Goal: Task Accomplishment & Management: Complete application form

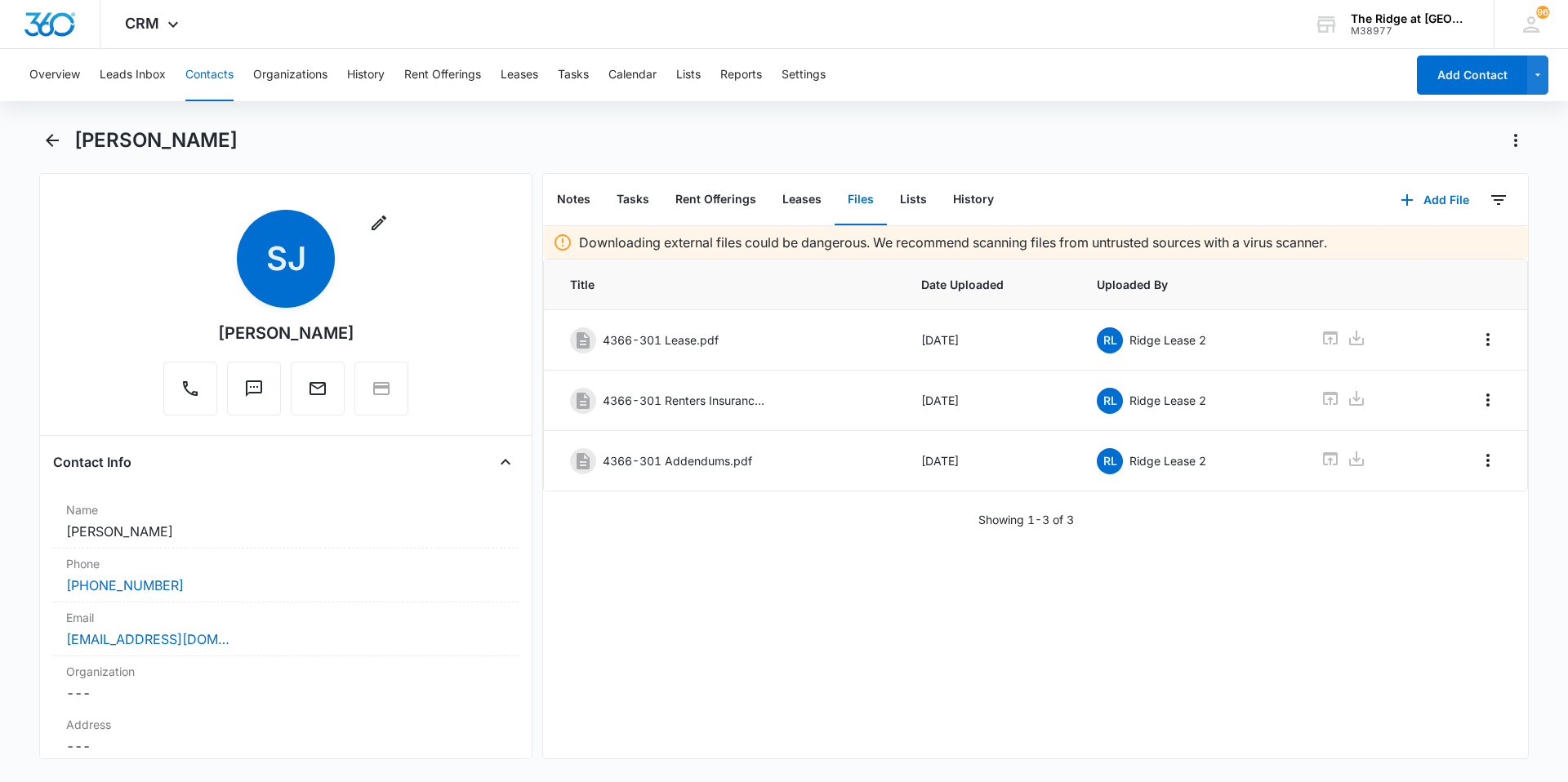
scroll to position [3554, 0]
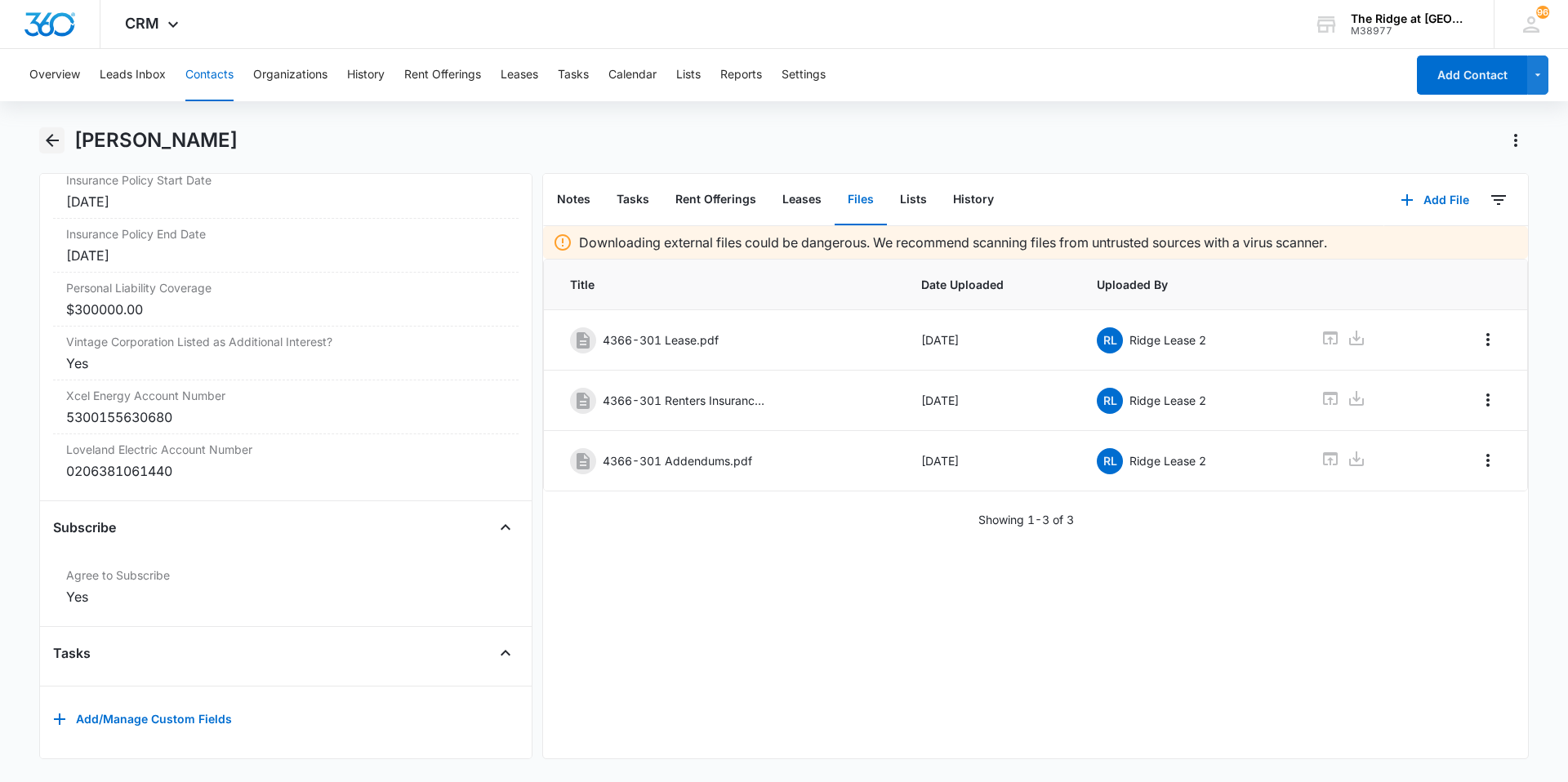
click at [59, 144] on icon "Back" at bounding box center [52, 140] width 20 height 20
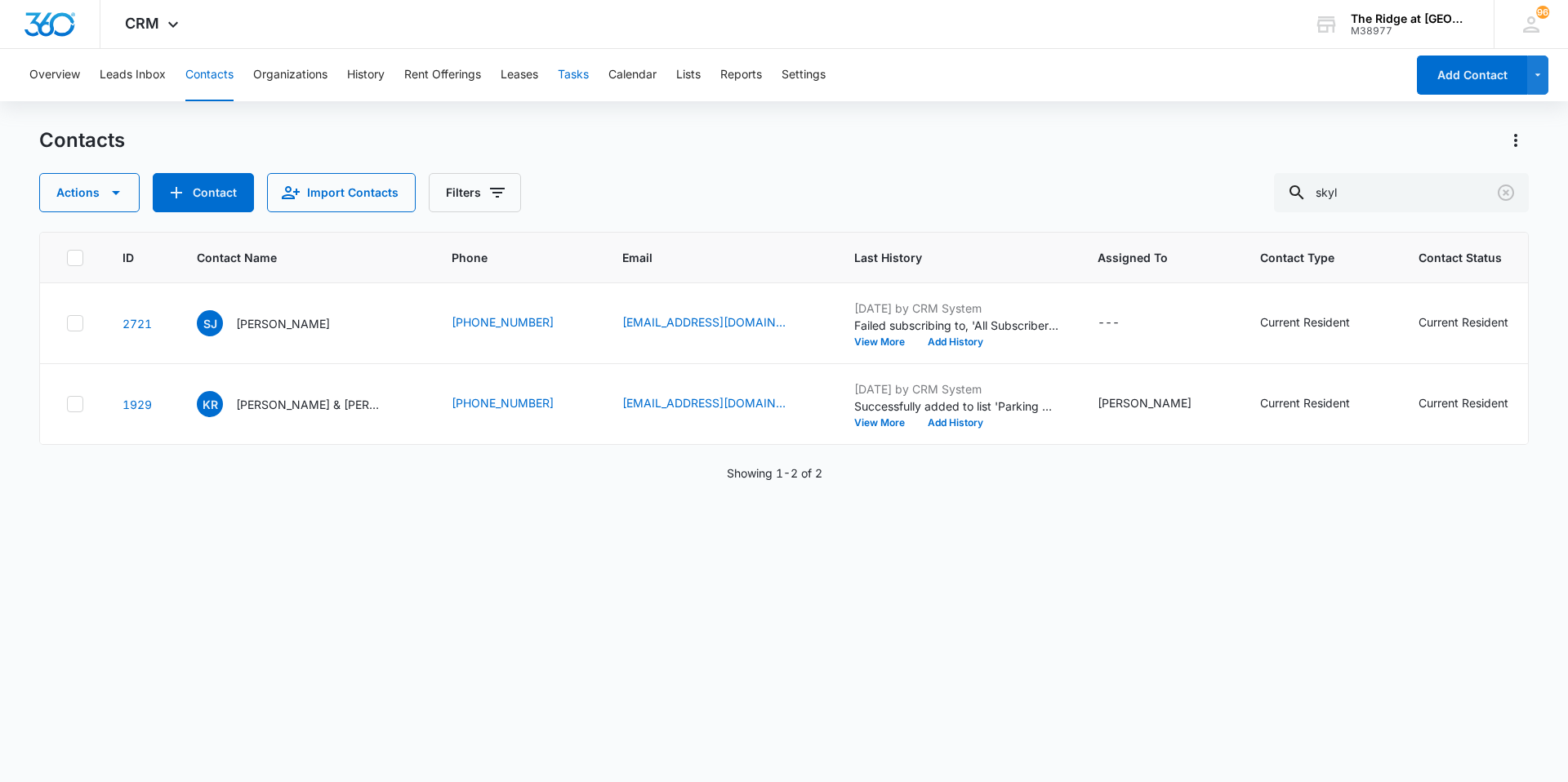
click at [586, 70] on button "Tasks" at bounding box center [573, 74] width 31 height 52
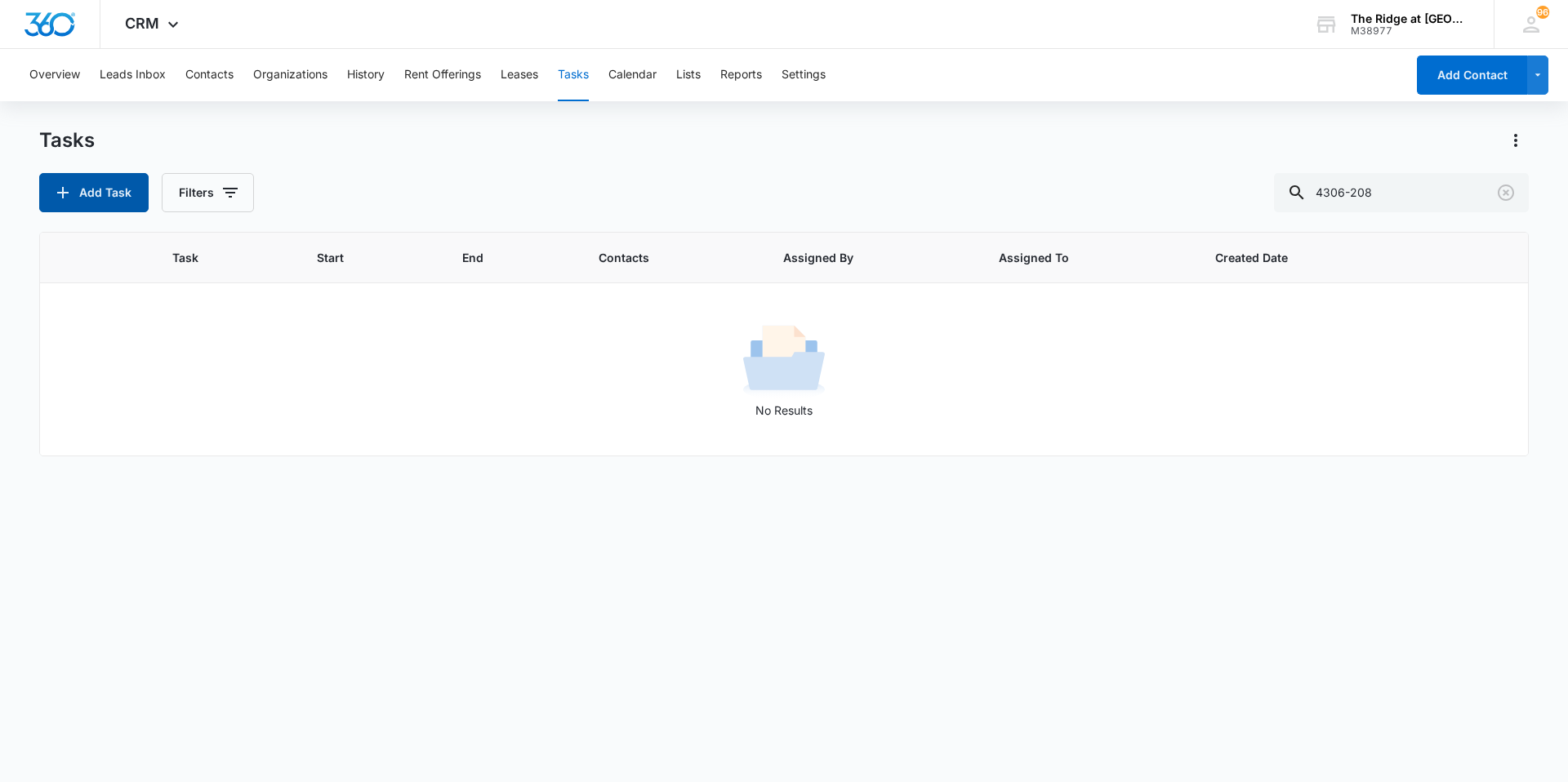
click at [112, 192] on button "Add Task" at bounding box center [93, 192] width 109 height 39
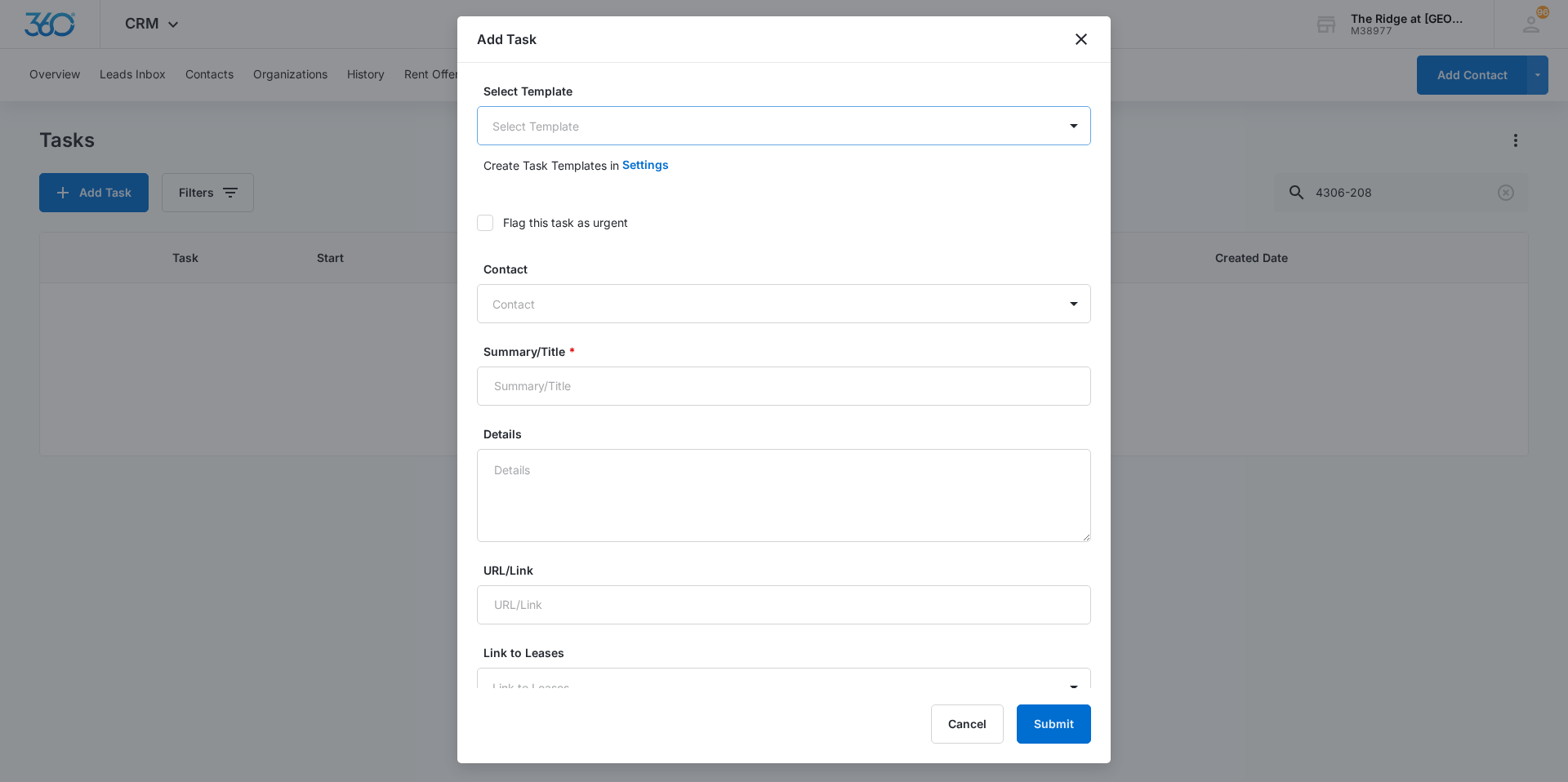
click at [537, 135] on body "CRM Apps Reputation Websites Forms CRM Email Social Content Ads Intelligence Fi…" at bounding box center [784, 391] width 1568 height 782
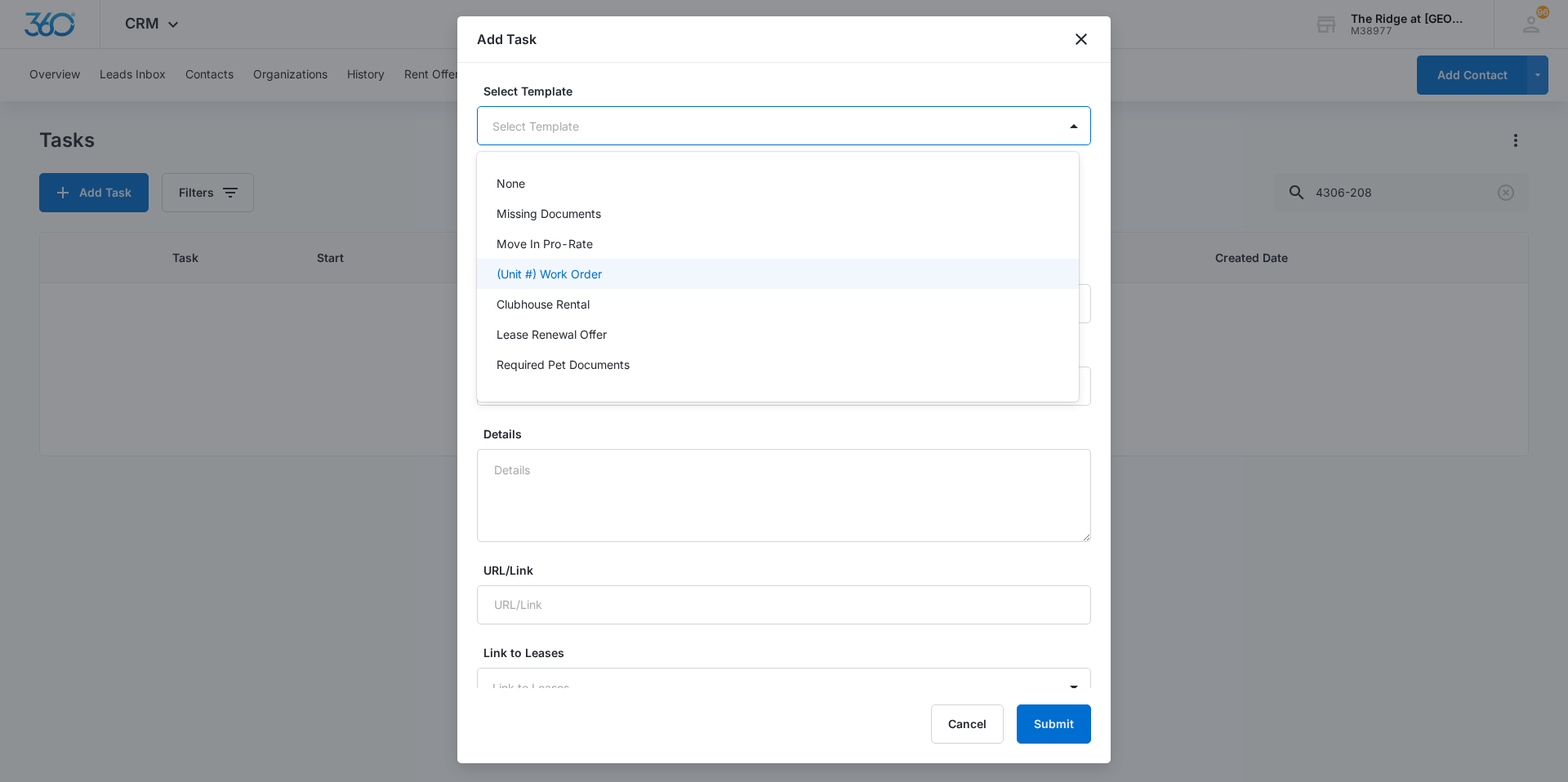
click at [529, 274] on p "(Unit #) Work Order" at bounding box center [549, 273] width 106 height 17
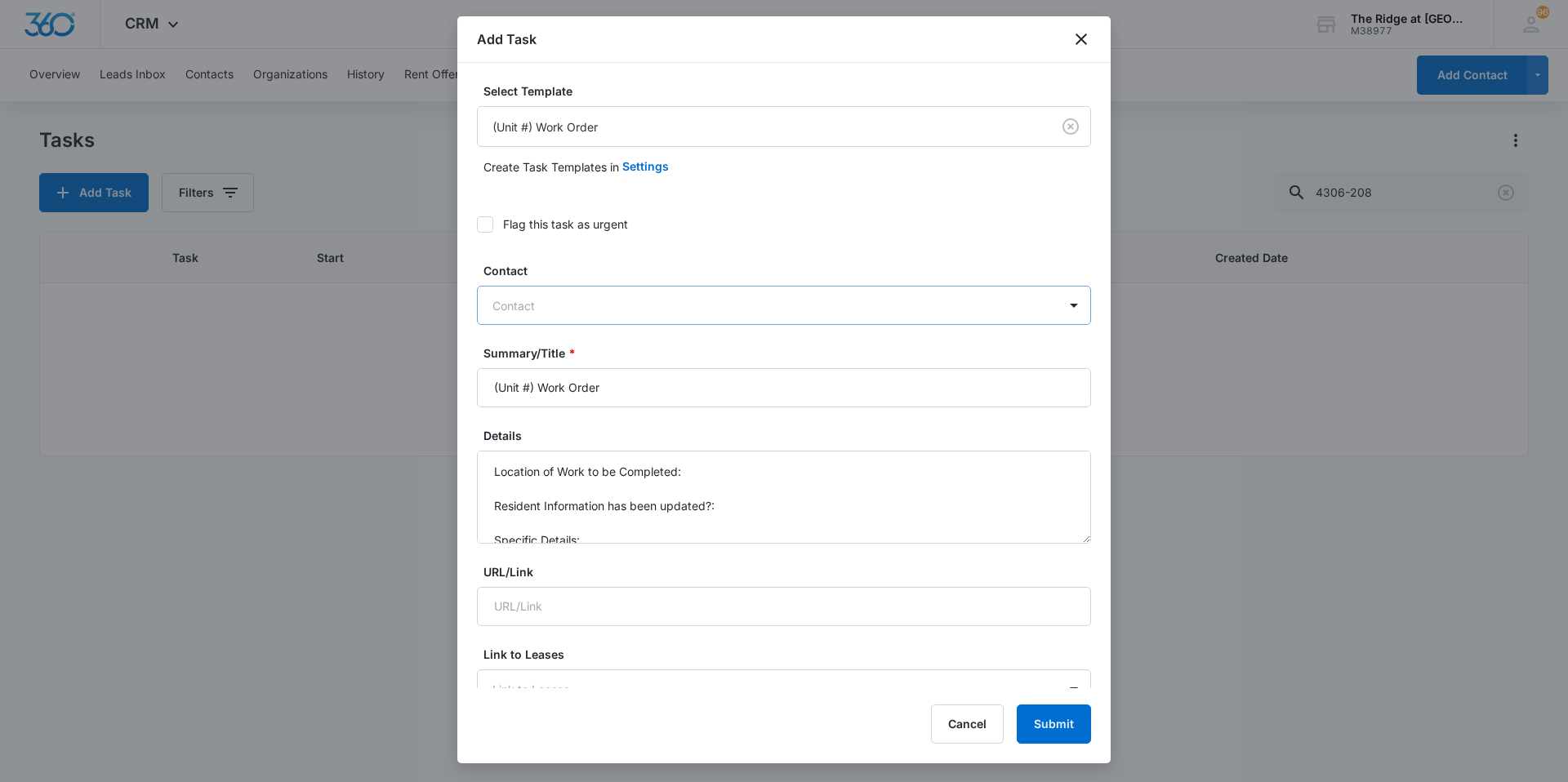
click at [532, 312] on div at bounding box center [773, 305] width 563 height 20
type input "r"
type input "[PERSON_NAME]"
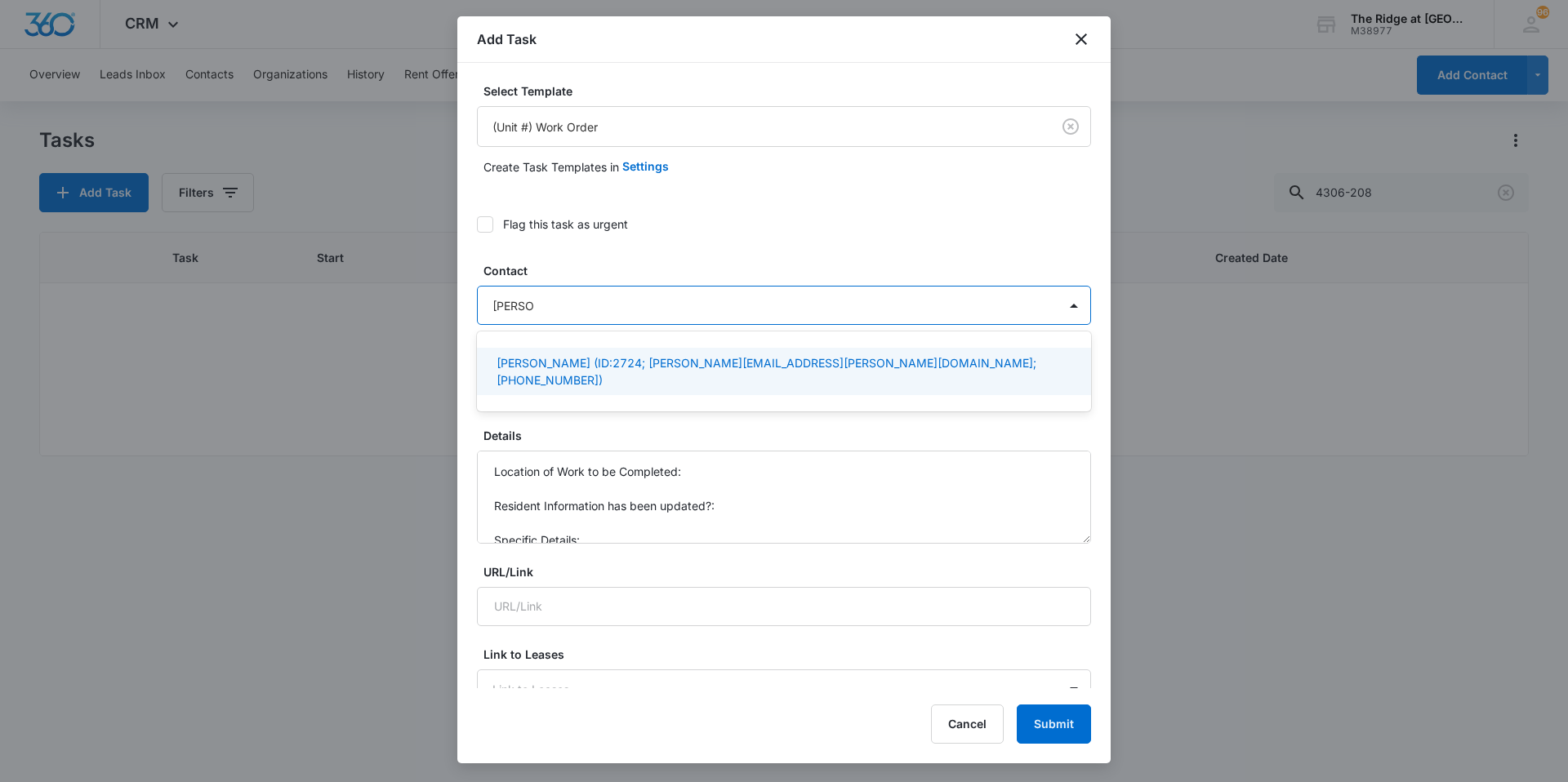
click at [535, 364] on p "[PERSON_NAME] (ID:2724; [PERSON_NAME][EMAIL_ADDRESS][PERSON_NAME][DOMAIN_NAME];…" at bounding box center [782, 371] width 572 height 35
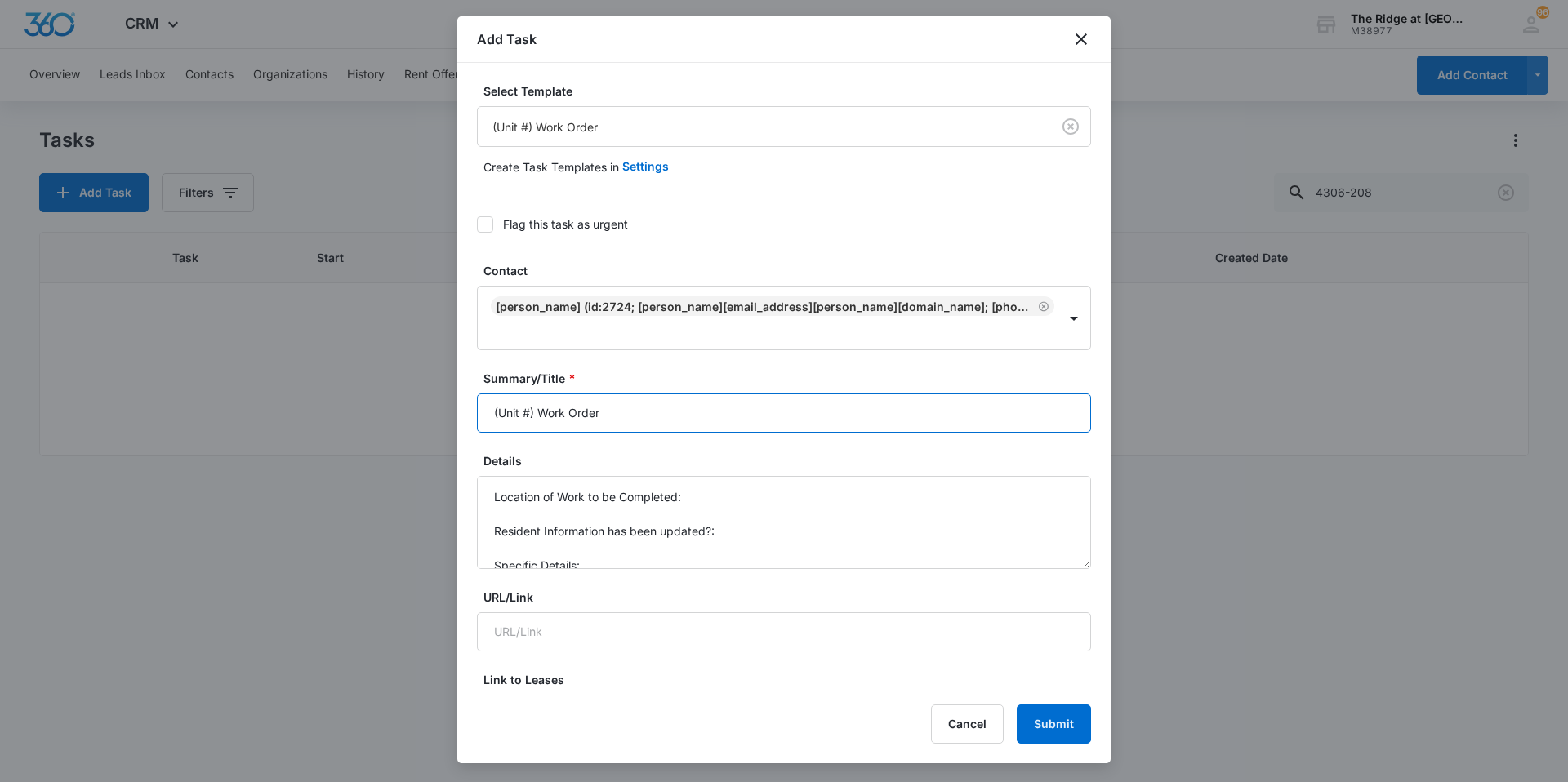
drag, startPoint x: 537, startPoint y: 387, endPoint x: 476, endPoint y: 379, distance: 61.5
click at [475, 389] on div "Select Template (Unit #) Work Order Create Task Templates in Settings Flag this…" at bounding box center [784, 375] width 654 height 625
click at [661, 394] on input "4344-304 Work Order" at bounding box center [784, 413] width 615 height 39
type input "4344-304 Work Order"
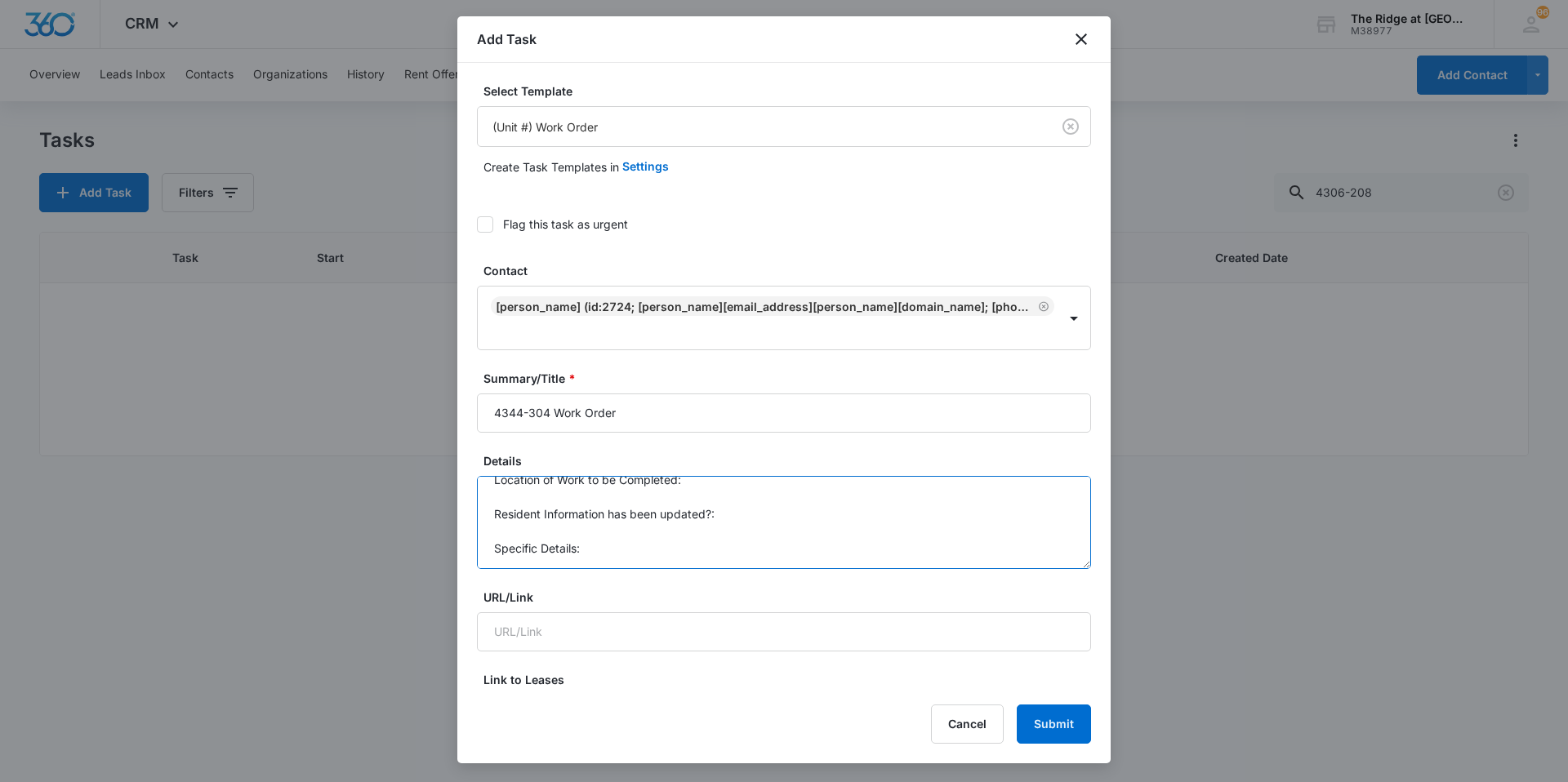
drag, startPoint x: 491, startPoint y: 466, endPoint x: 662, endPoint y: 567, distance: 198.6
click at [613, 476] on textarea "Details" at bounding box center [784, 522] width 615 height 93
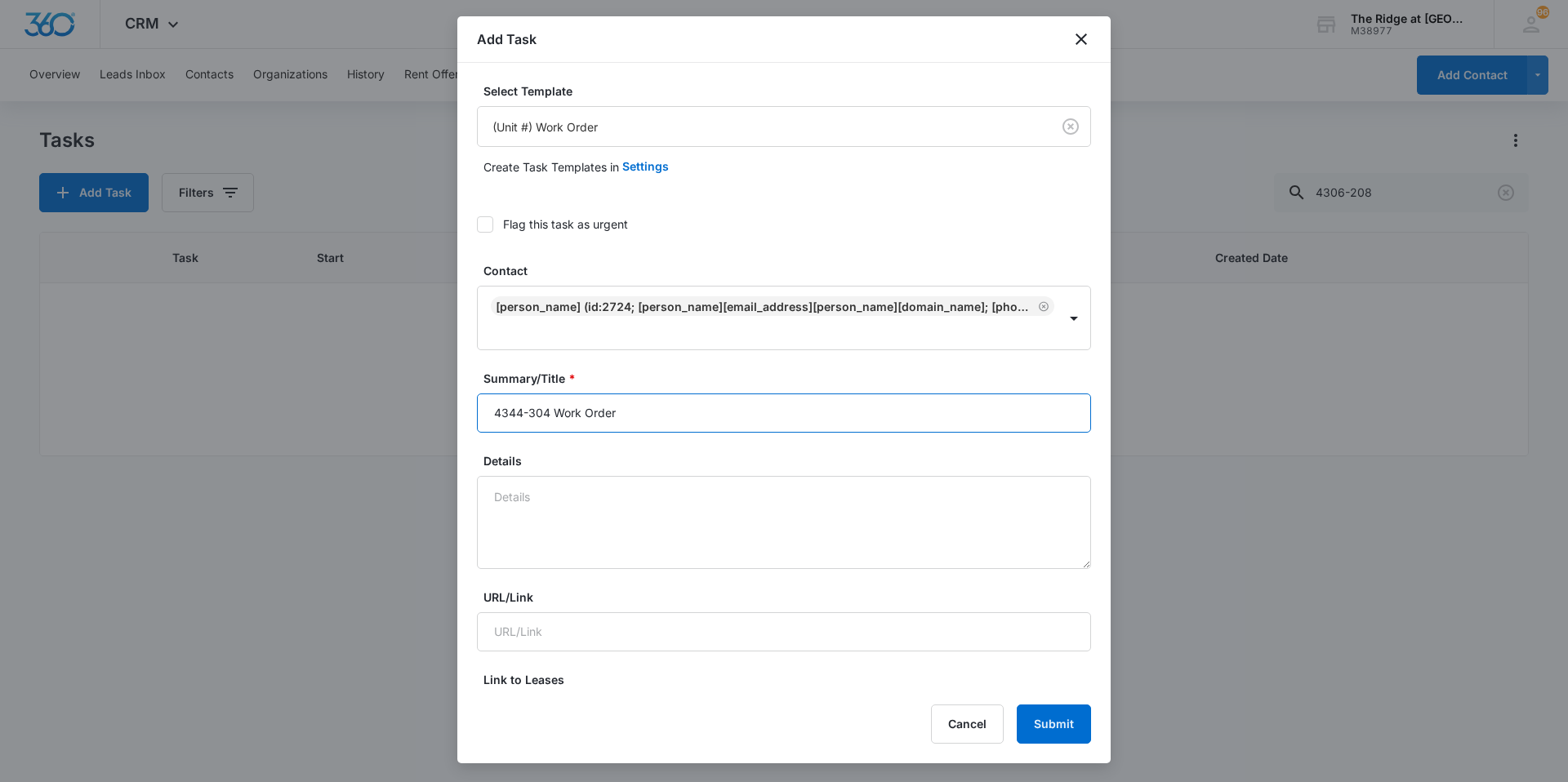
click at [635, 397] on input "4344-304 Work Order" at bounding box center [784, 413] width 615 height 39
type input "4344-304 Work Order [PERSON_NAME]"
click at [647, 476] on textarea "Details" at bounding box center [784, 522] width 615 height 93
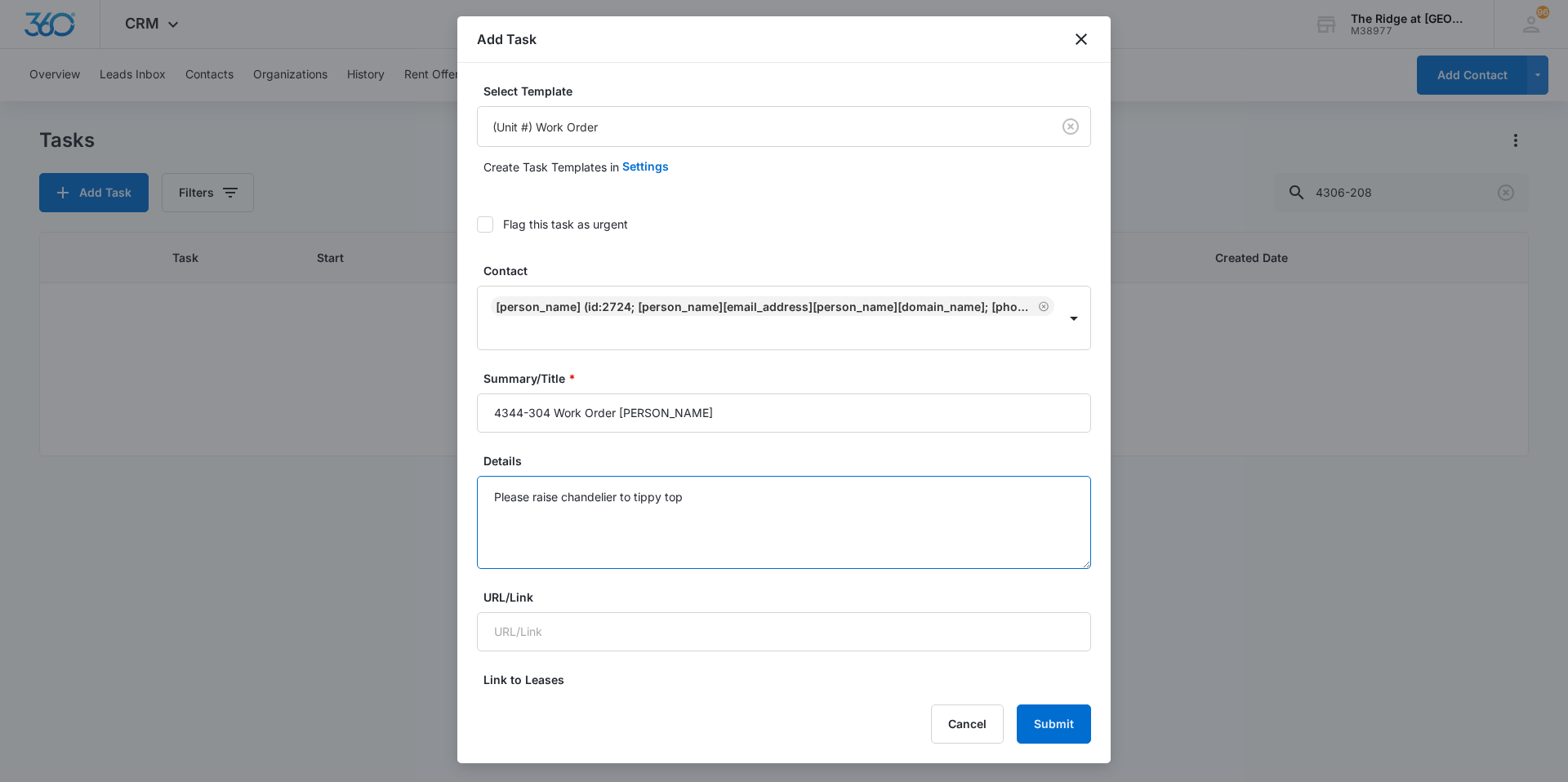
click at [623, 476] on textarea "Please raise chandelier to tippy top" at bounding box center [784, 522] width 615 height 93
click at [785, 476] on textarea "Please raise chandelier all the way to tippy top" at bounding box center [784, 522] width 615 height 93
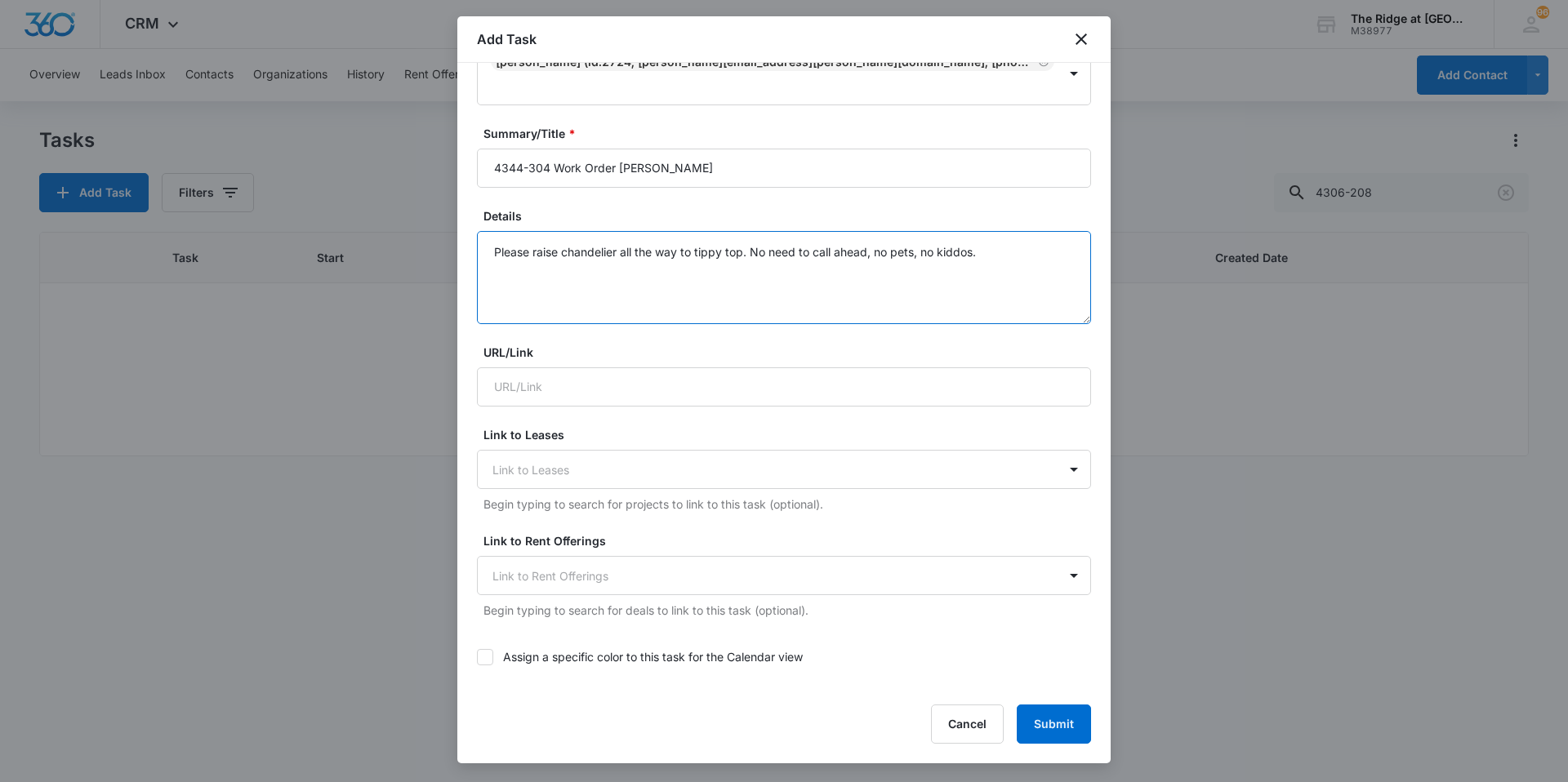
scroll to position [653, 0]
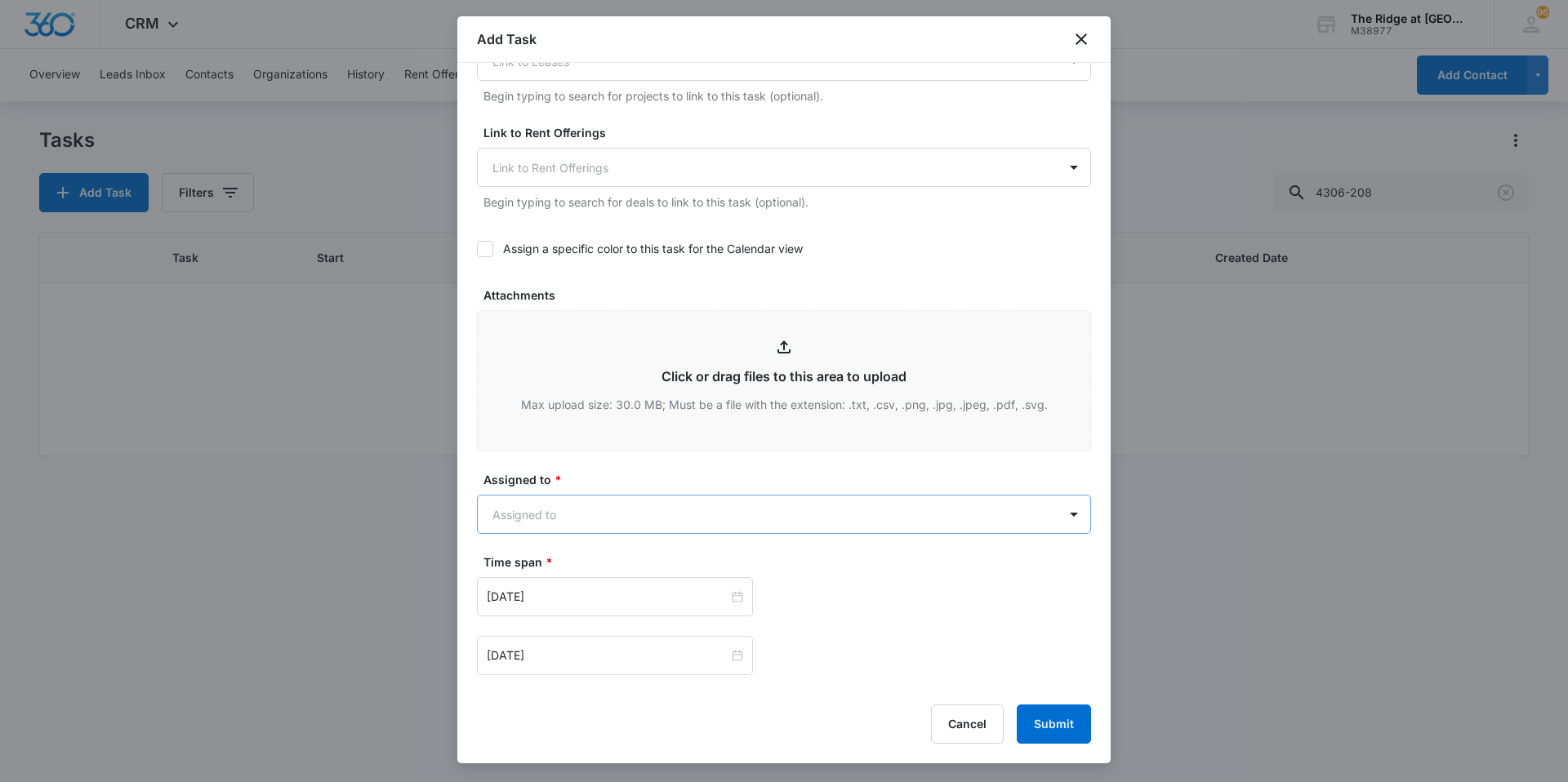
type textarea "Please raise chandelier all the way to tippy top. No need to call ahead, no pet…"
click at [644, 485] on body "CRM Apps Reputation Websites Forms CRM Email Social Content Ads Intelligence Fi…" at bounding box center [784, 391] width 1568 height 782
type input "ricar"
click at [612, 546] on div "[PERSON_NAME]" at bounding box center [776, 548] width 560 height 17
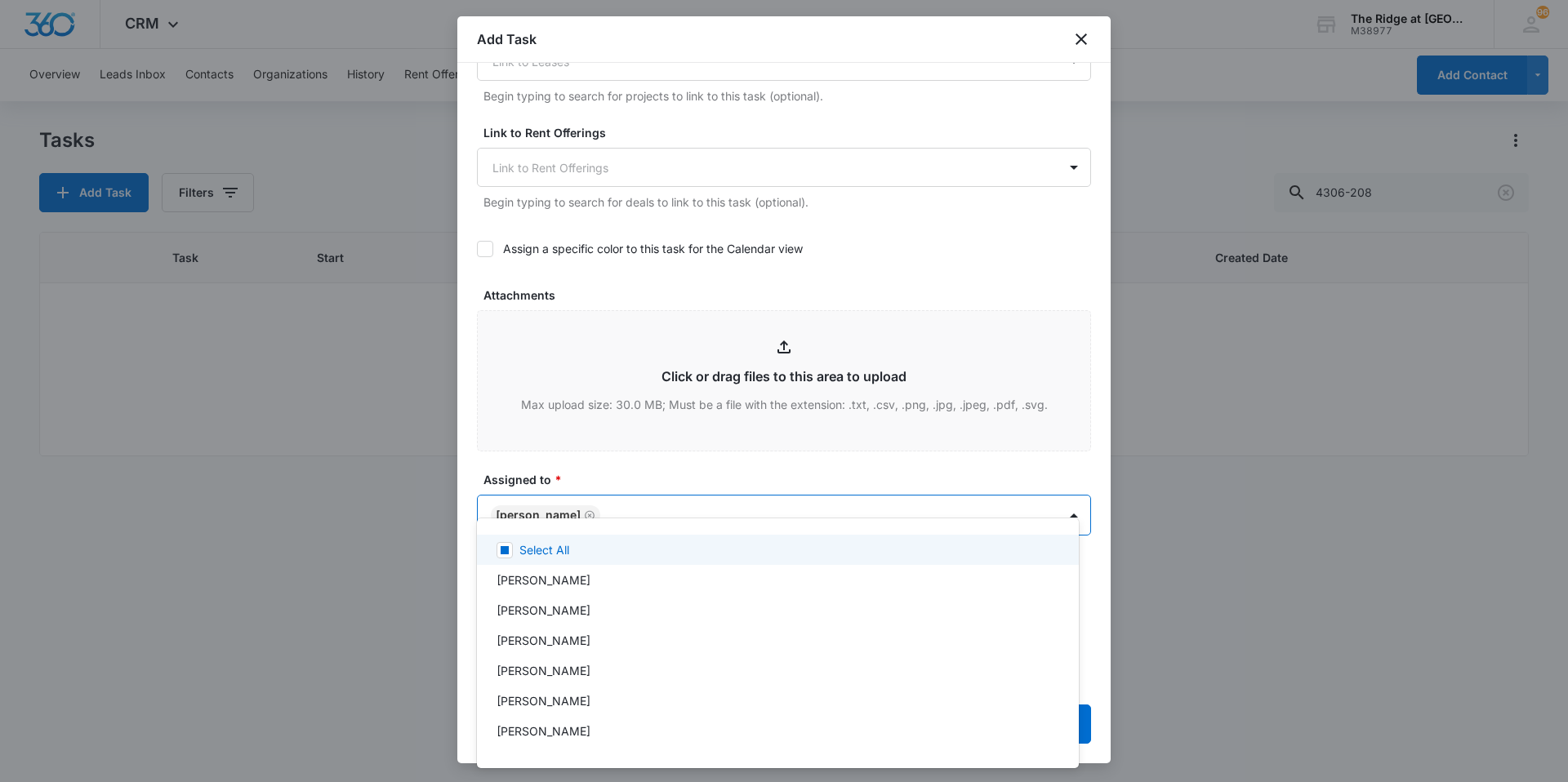
click at [627, 448] on div at bounding box center [784, 391] width 1568 height 782
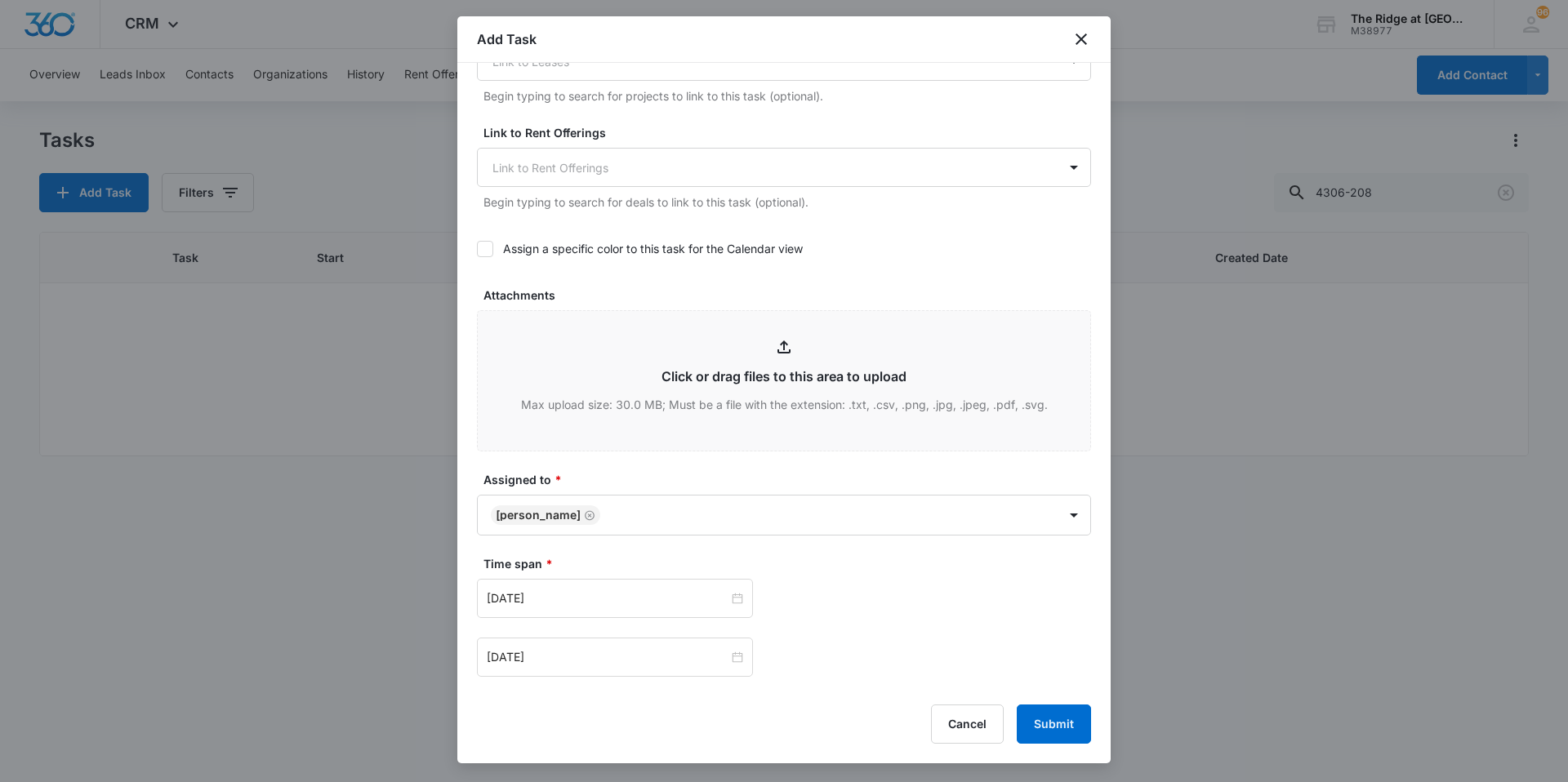
scroll to position [886, 0]
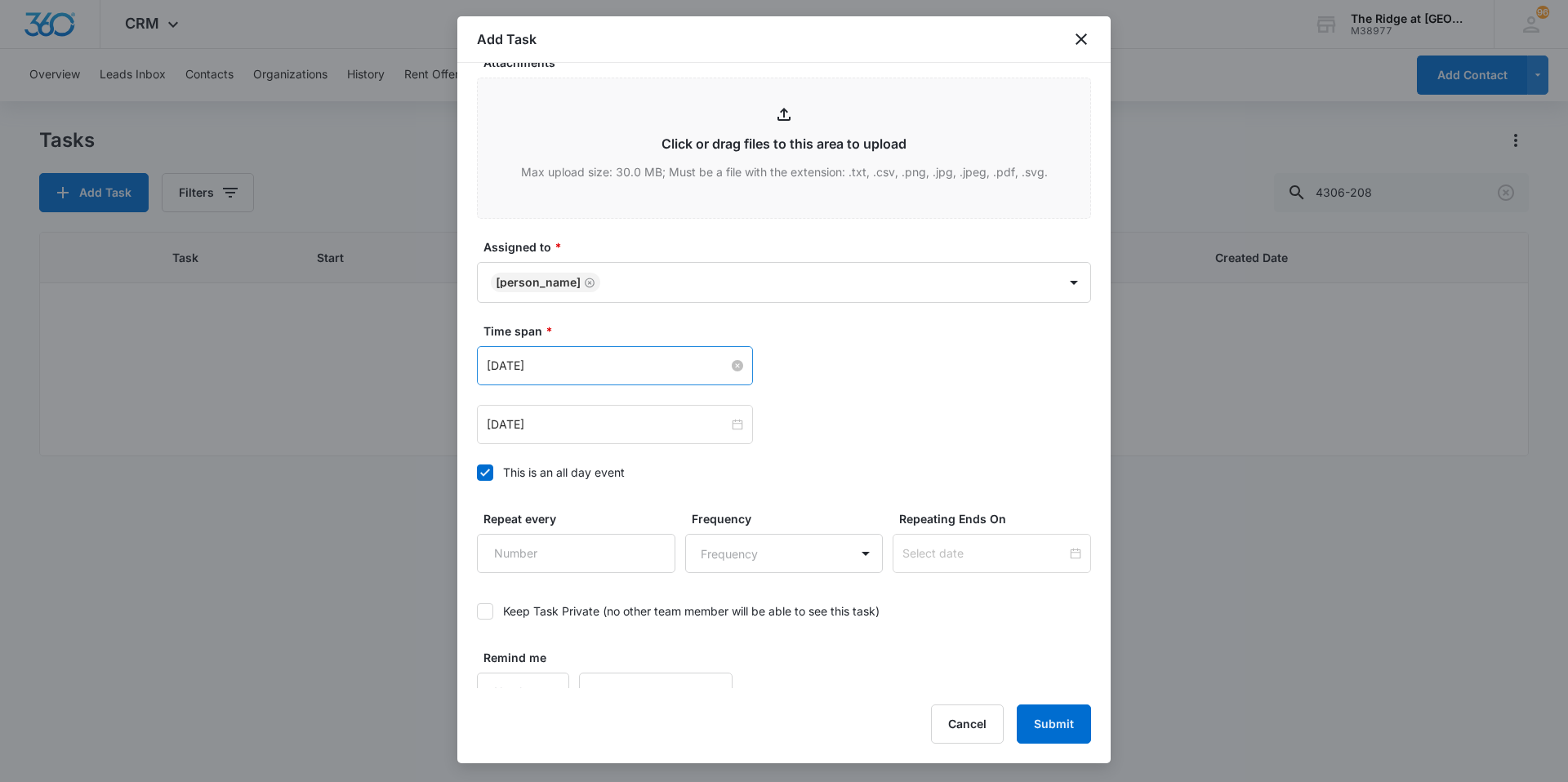
click at [598, 356] on input "[DATE]" at bounding box center [608, 365] width 242 height 18
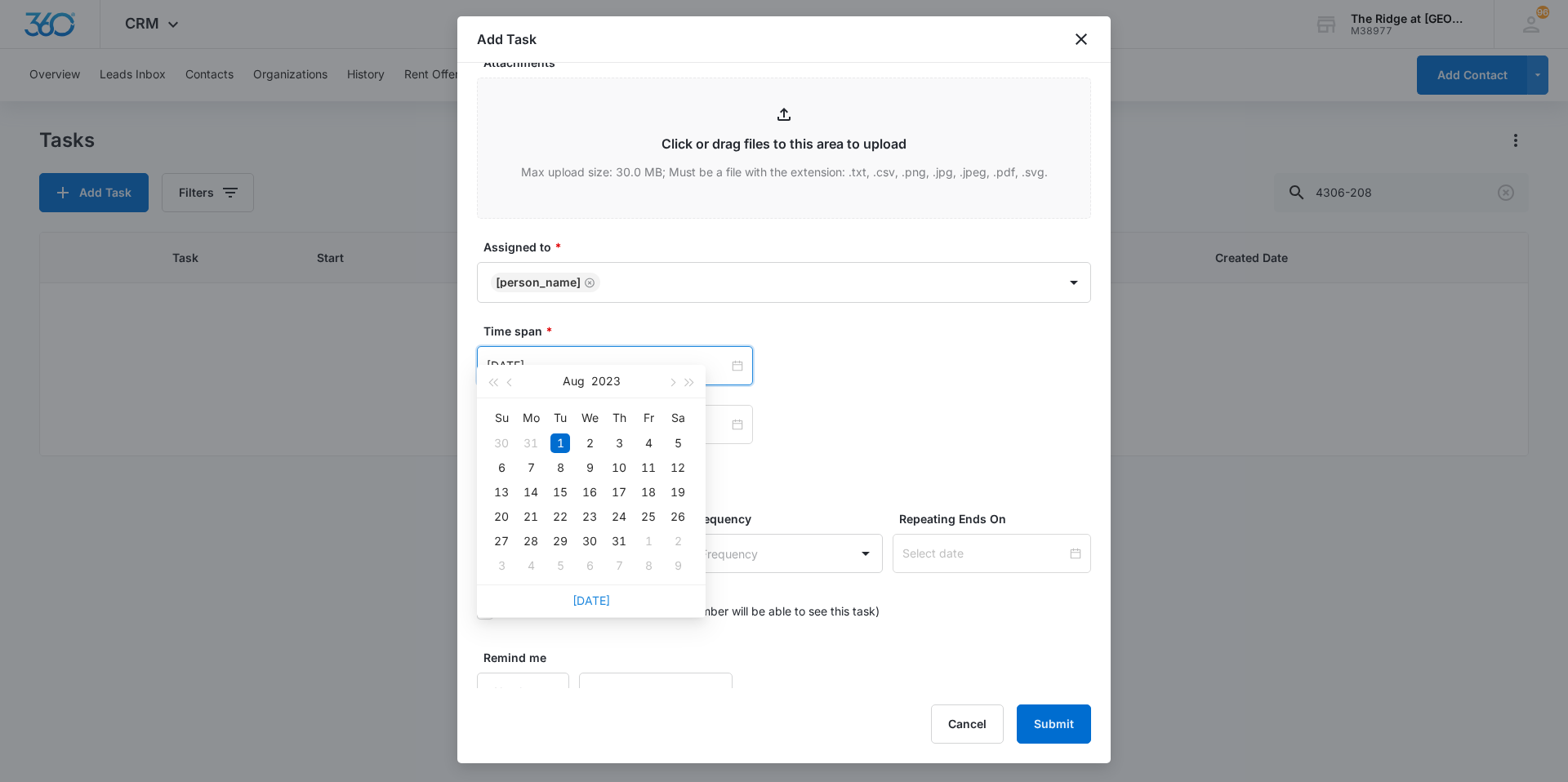
click at [600, 594] on link "[DATE]" at bounding box center [592, 601] width 37 height 14
type input "[DATE]"
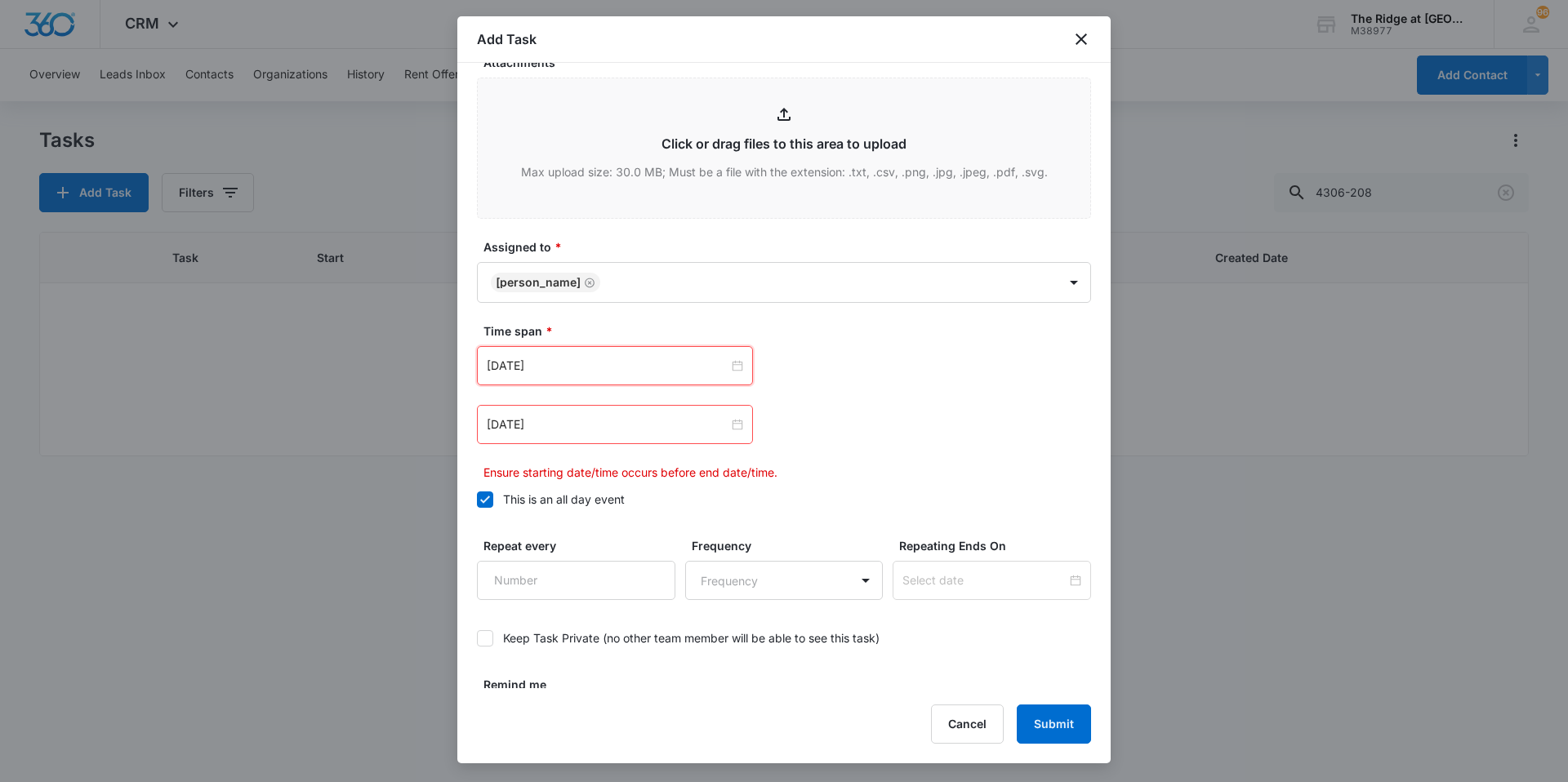
click at [618, 346] on div "[DATE]" at bounding box center [615, 365] width 276 height 39
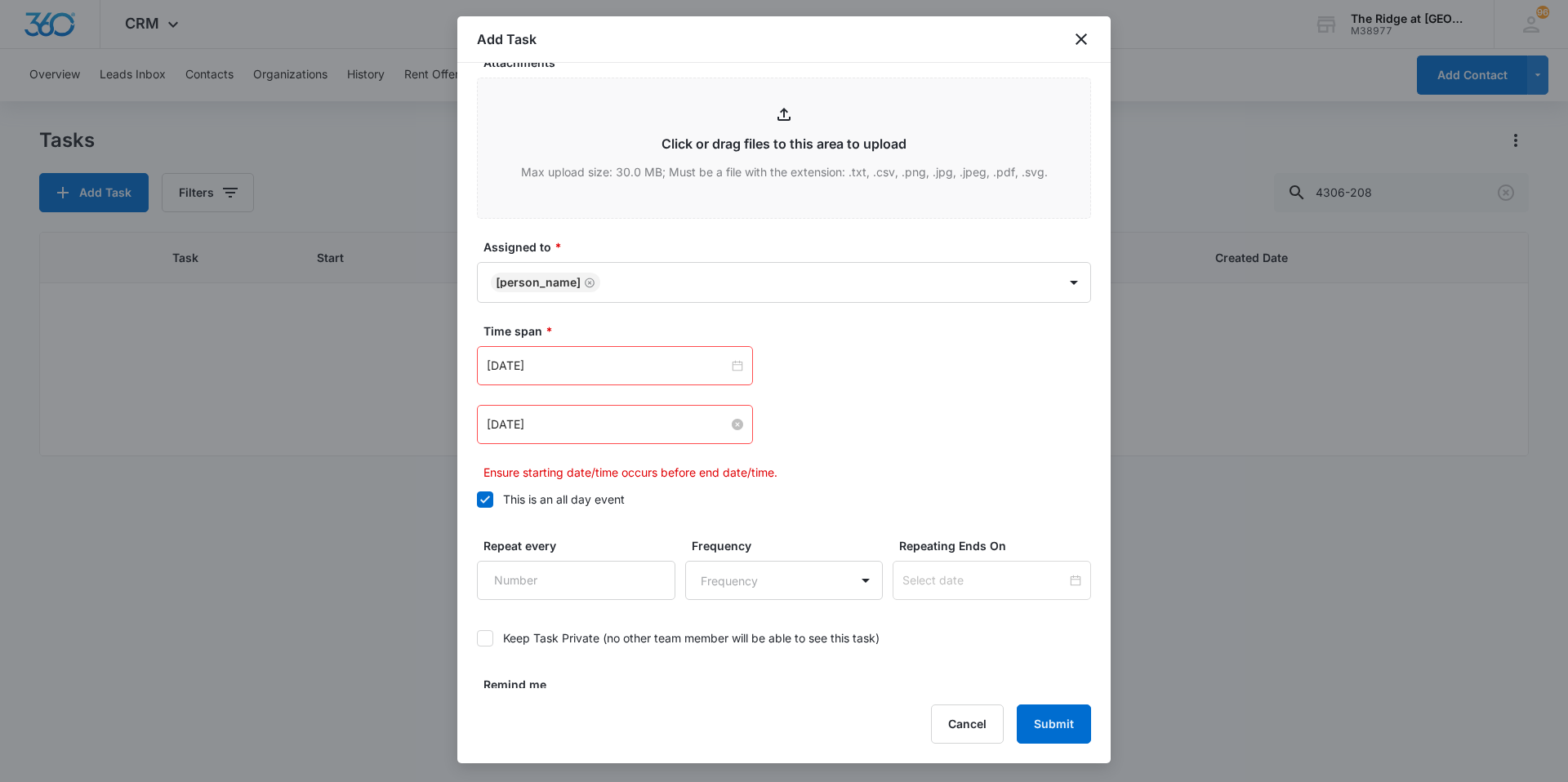
click at [581, 416] on input "[DATE]" at bounding box center [608, 425] width 242 height 18
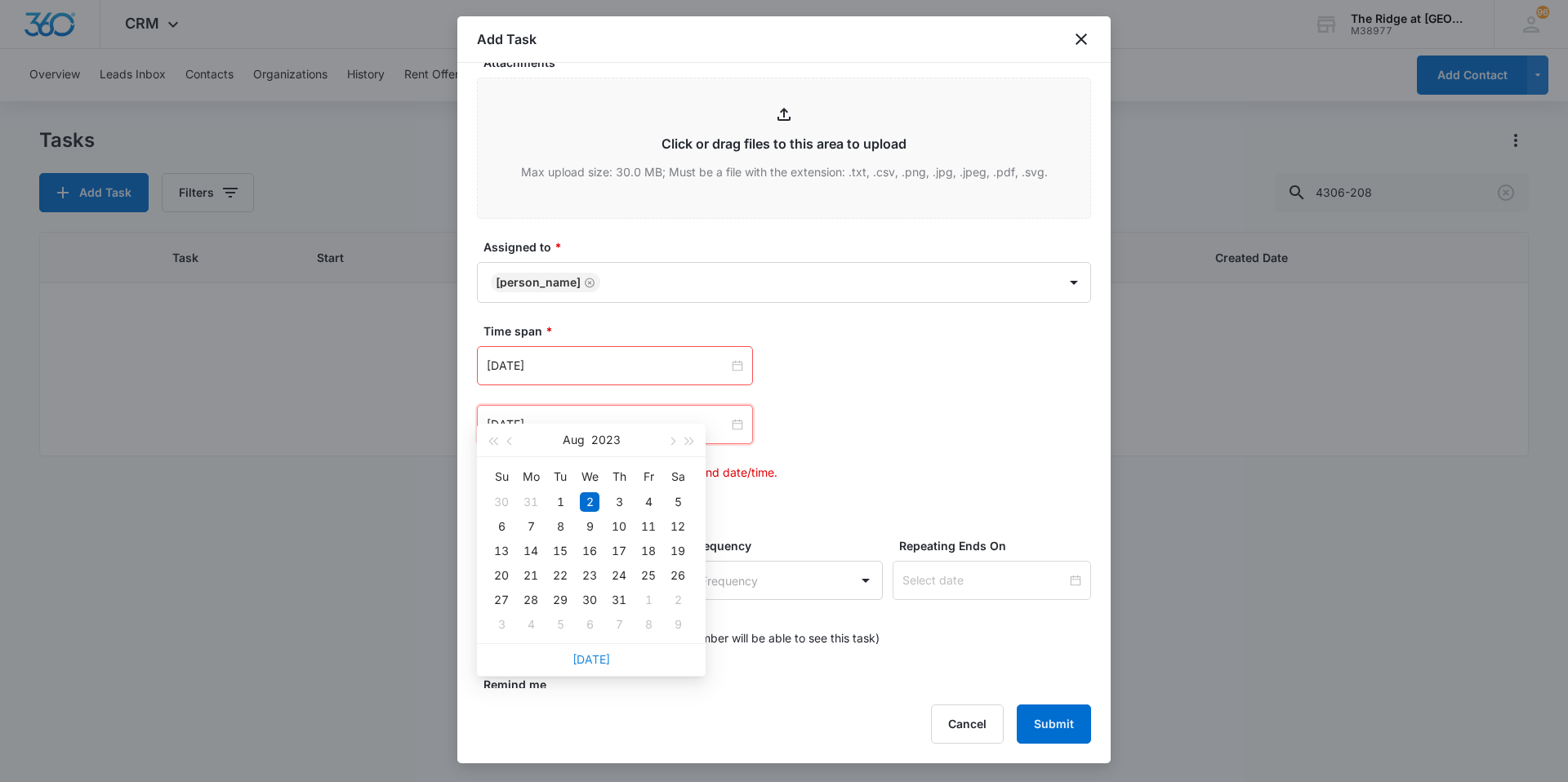
click at [585, 653] on link "[DATE]" at bounding box center [592, 660] width 37 height 14
type input "[DATE]"
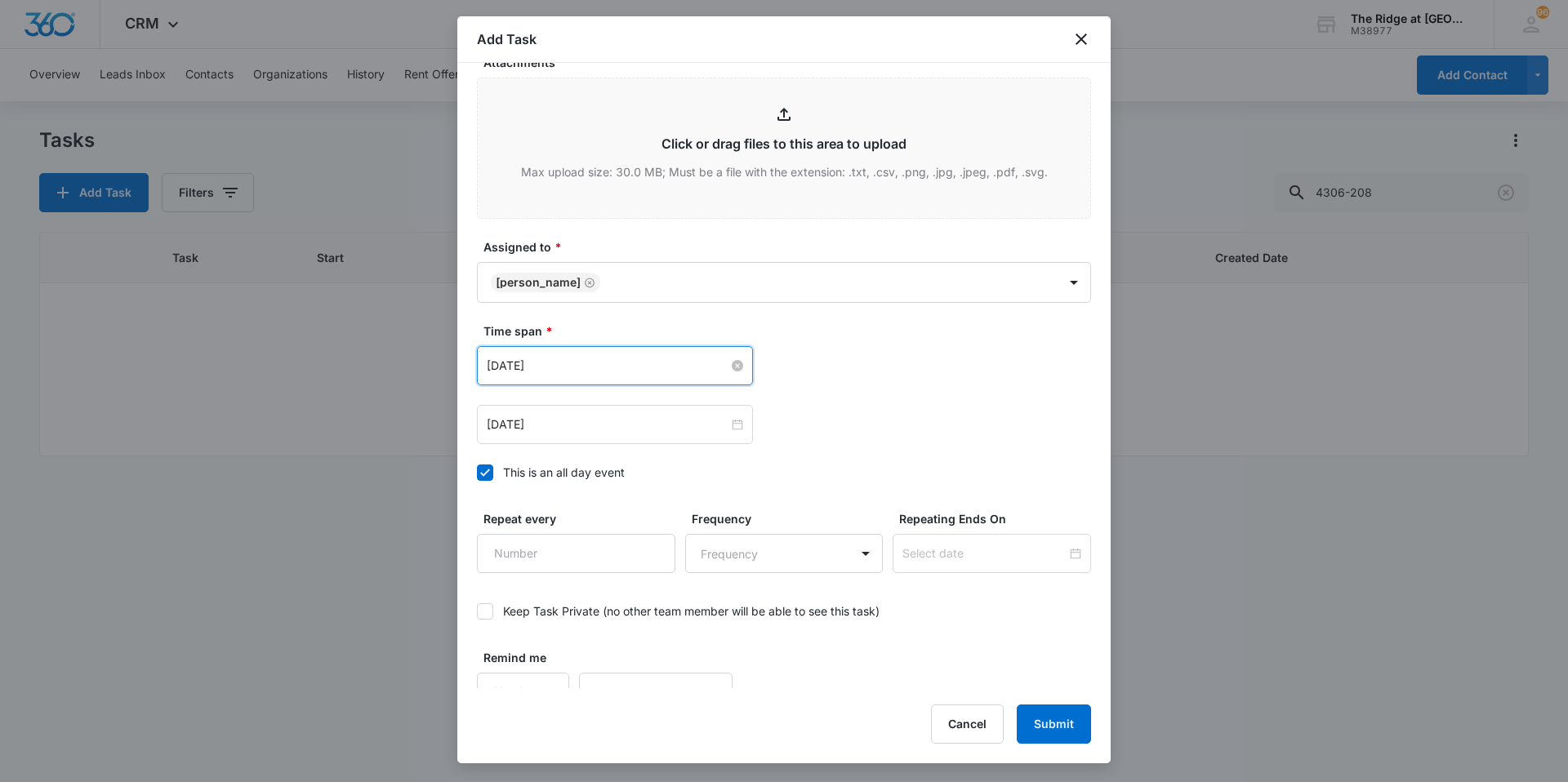
click at [579, 356] on input "[DATE]" at bounding box center [608, 365] width 242 height 18
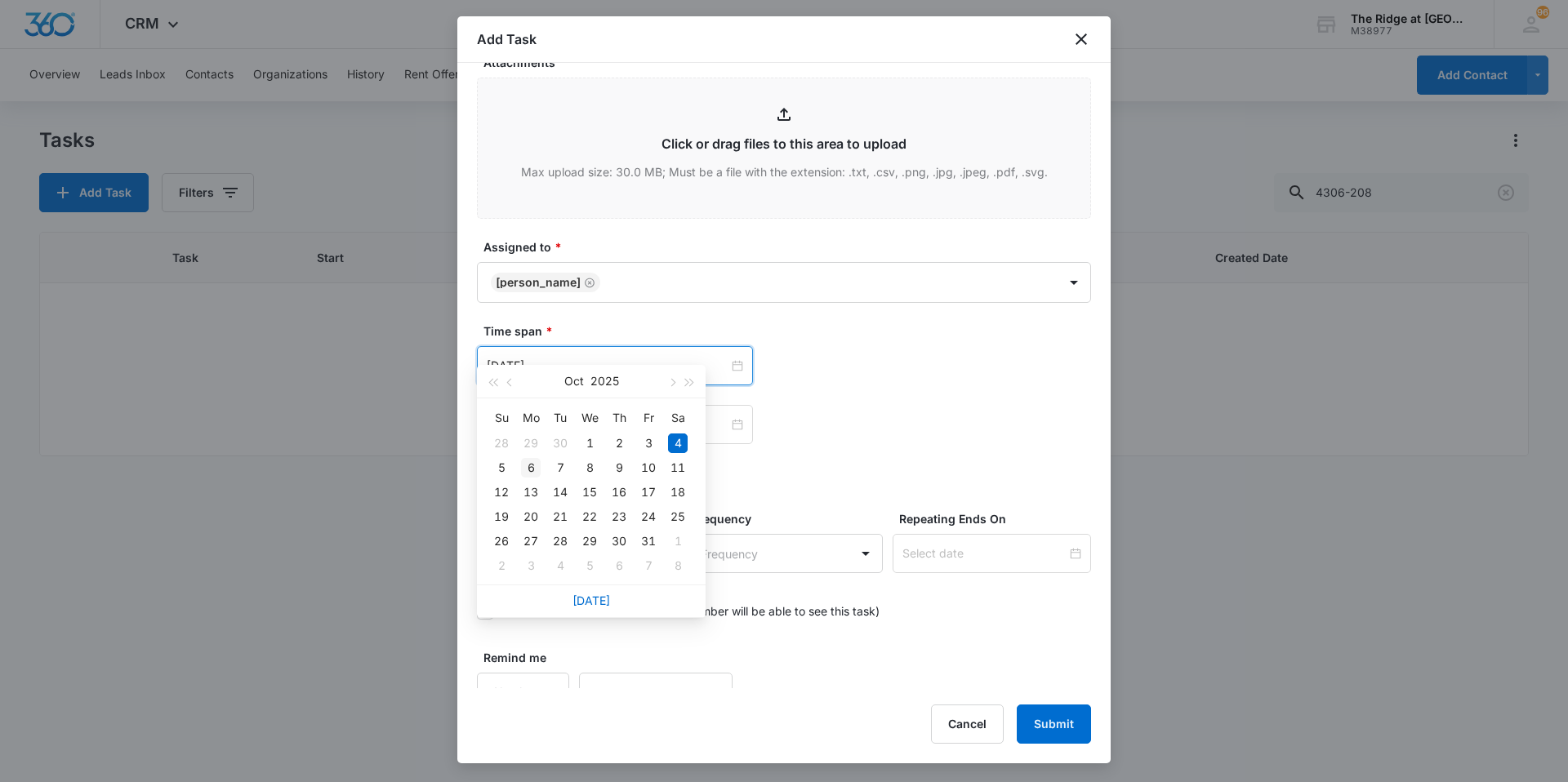
type input "[DATE]"
click at [525, 467] on div "6" at bounding box center [531, 468] width 20 height 20
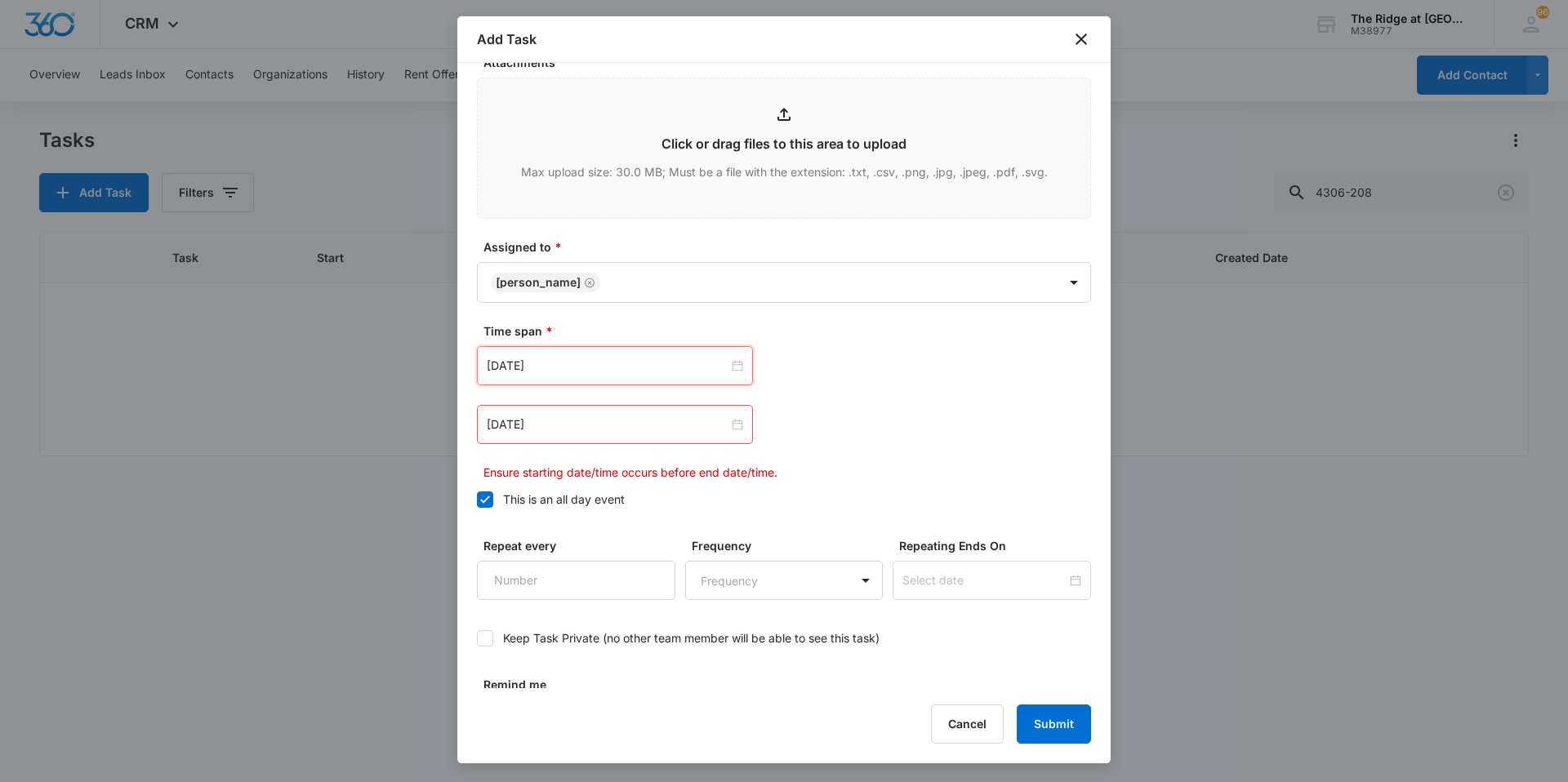
click at [615, 416] on input "[DATE]" at bounding box center [608, 425] width 242 height 18
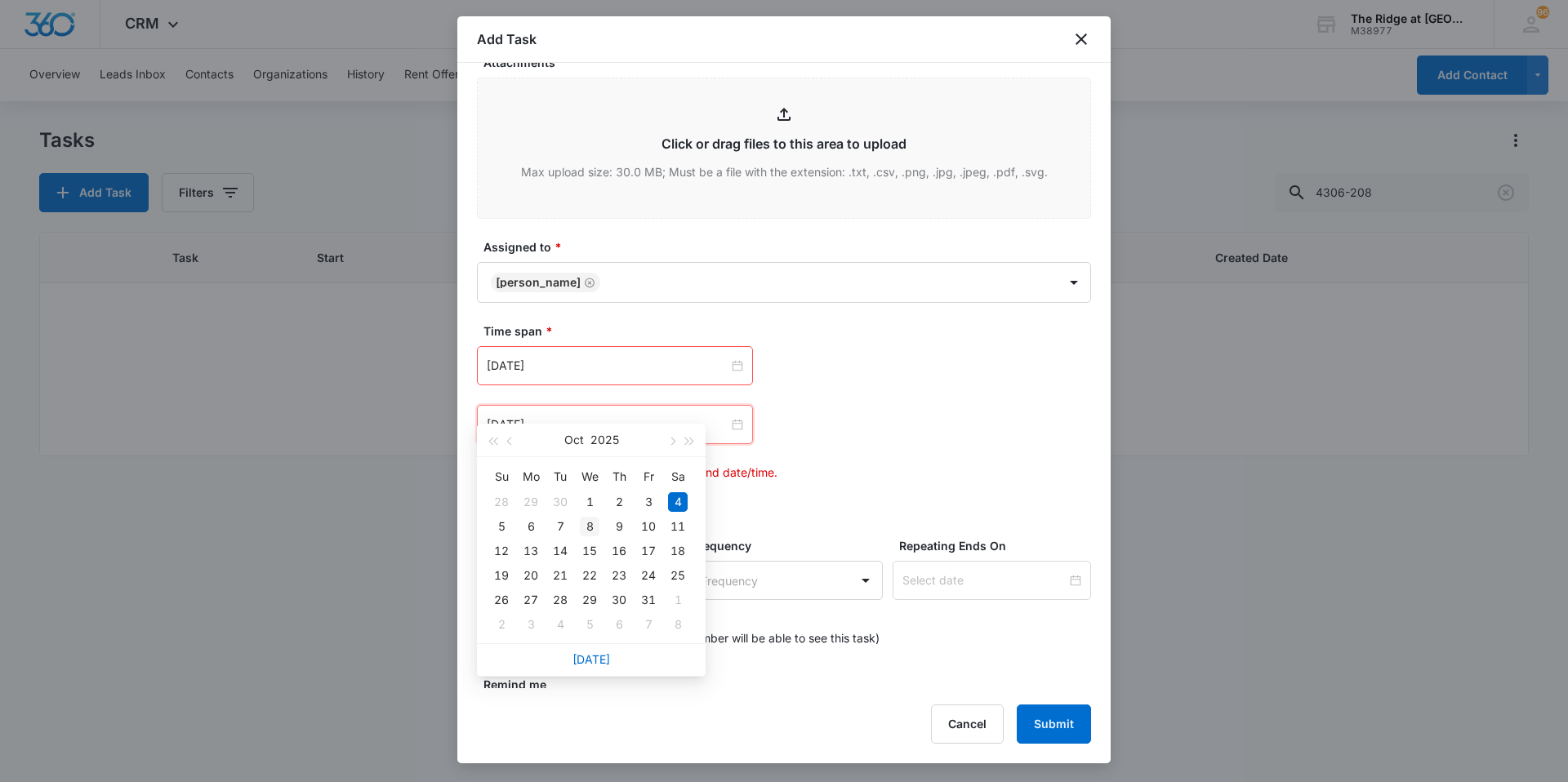
type input "[DATE]"
click at [579, 534] on td "8" at bounding box center [589, 527] width 29 height 25
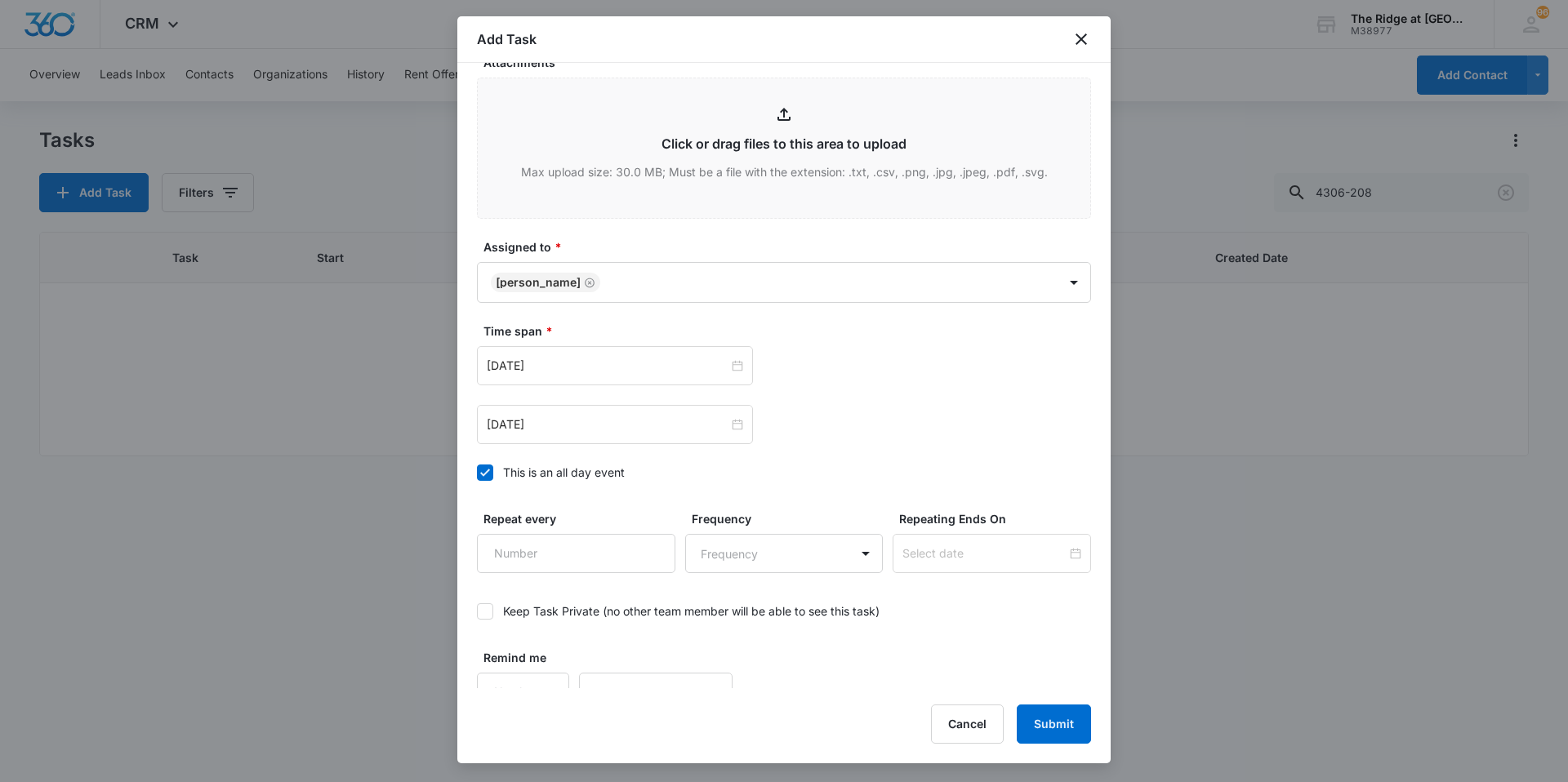
click at [823, 405] on div "[DATE] [DATE] Su Mo Tu We Th Fr Sa 28 29 30 1 2 3 4 5 6 7 8 9 10 11 12 13 14 15…" at bounding box center [784, 425] width 615 height 39
click at [1058, 732] on button "Submit" at bounding box center [1054, 724] width 74 height 39
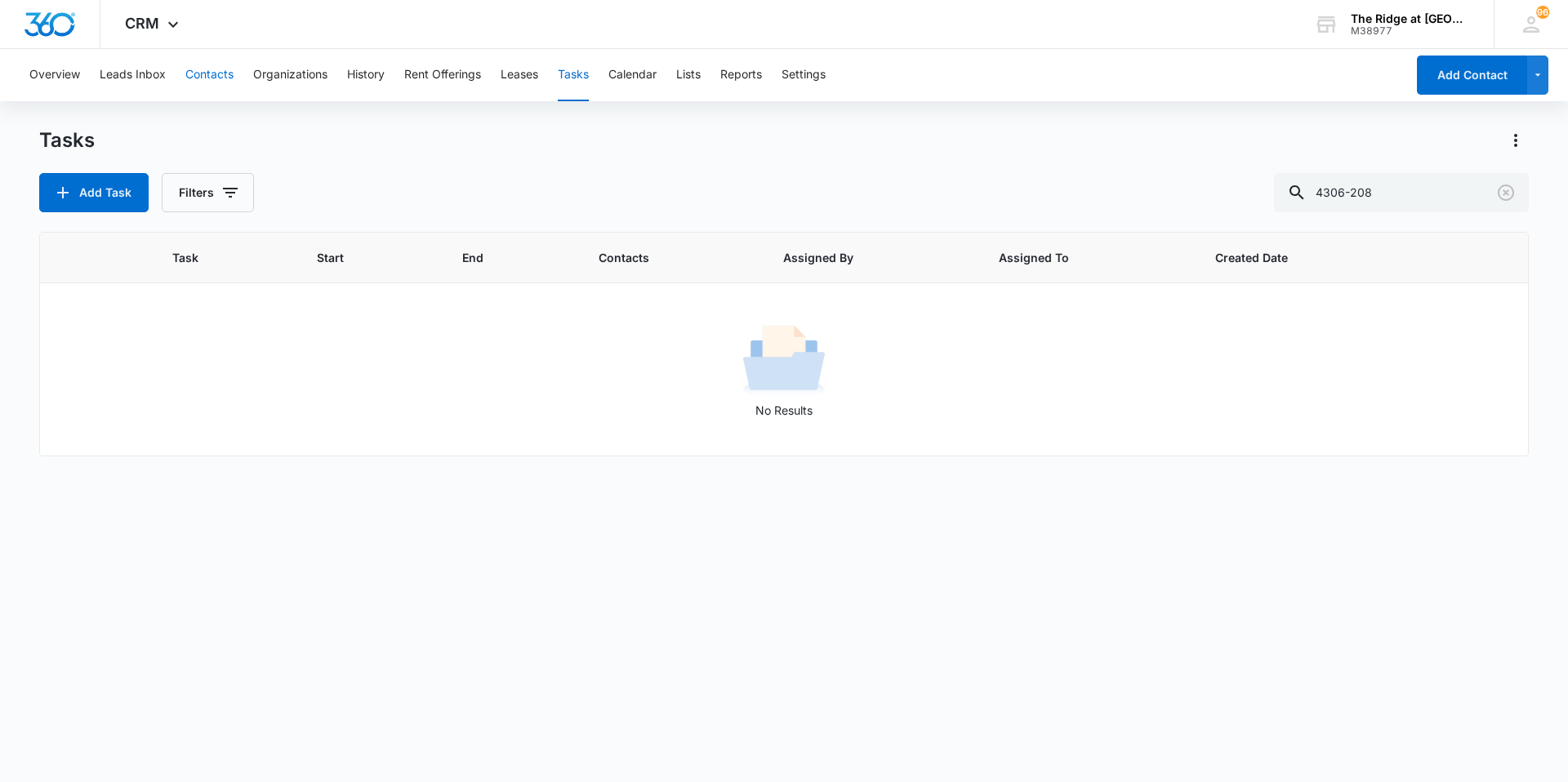
click at [223, 82] on button "Contacts" at bounding box center [209, 74] width 48 height 52
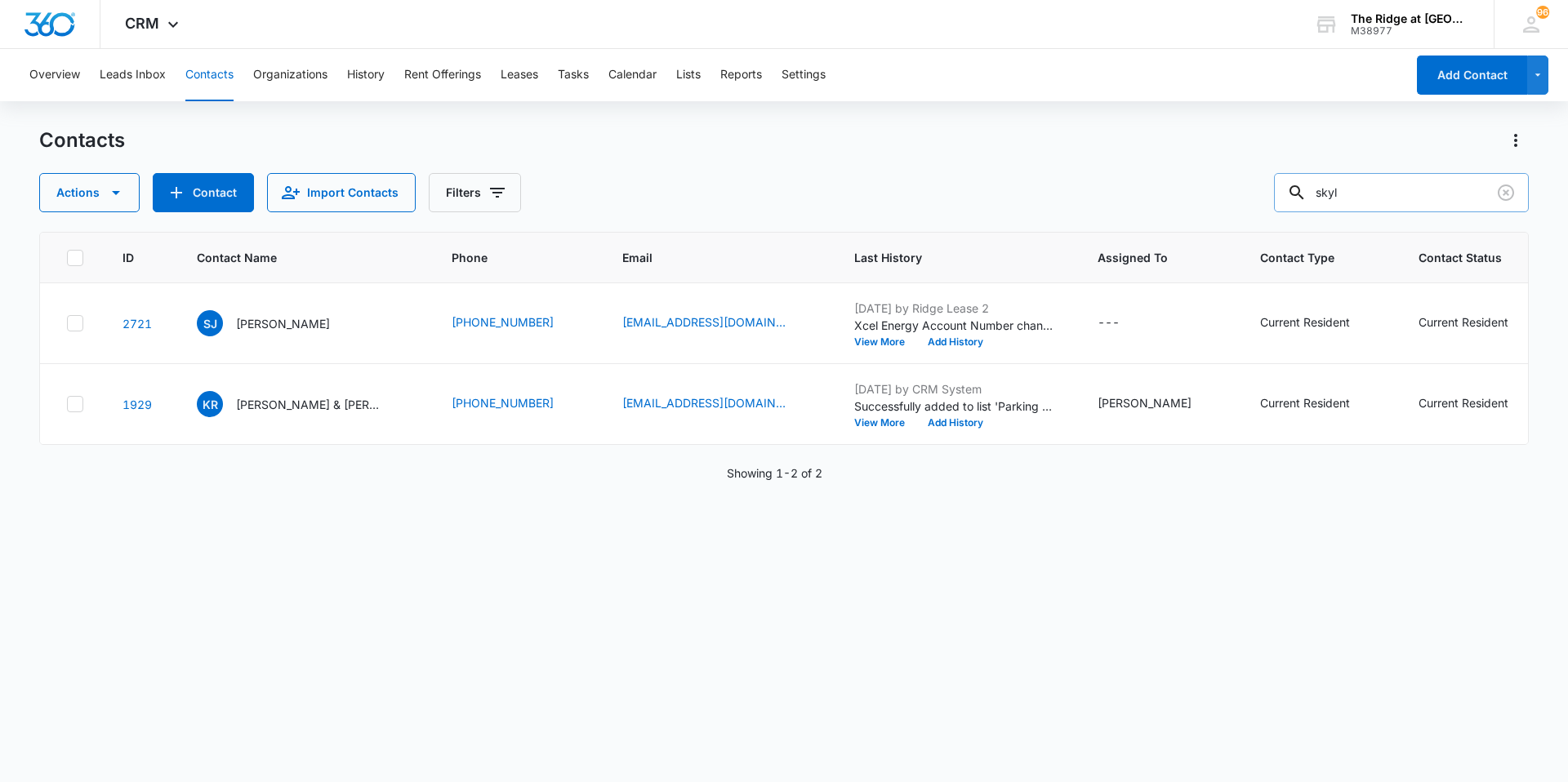
drag, startPoint x: 1360, startPoint y: 182, endPoint x: 1321, endPoint y: 187, distance: 39.3
click at [1321, 187] on div "skyl" at bounding box center [1401, 192] width 255 height 39
type input "hammer"
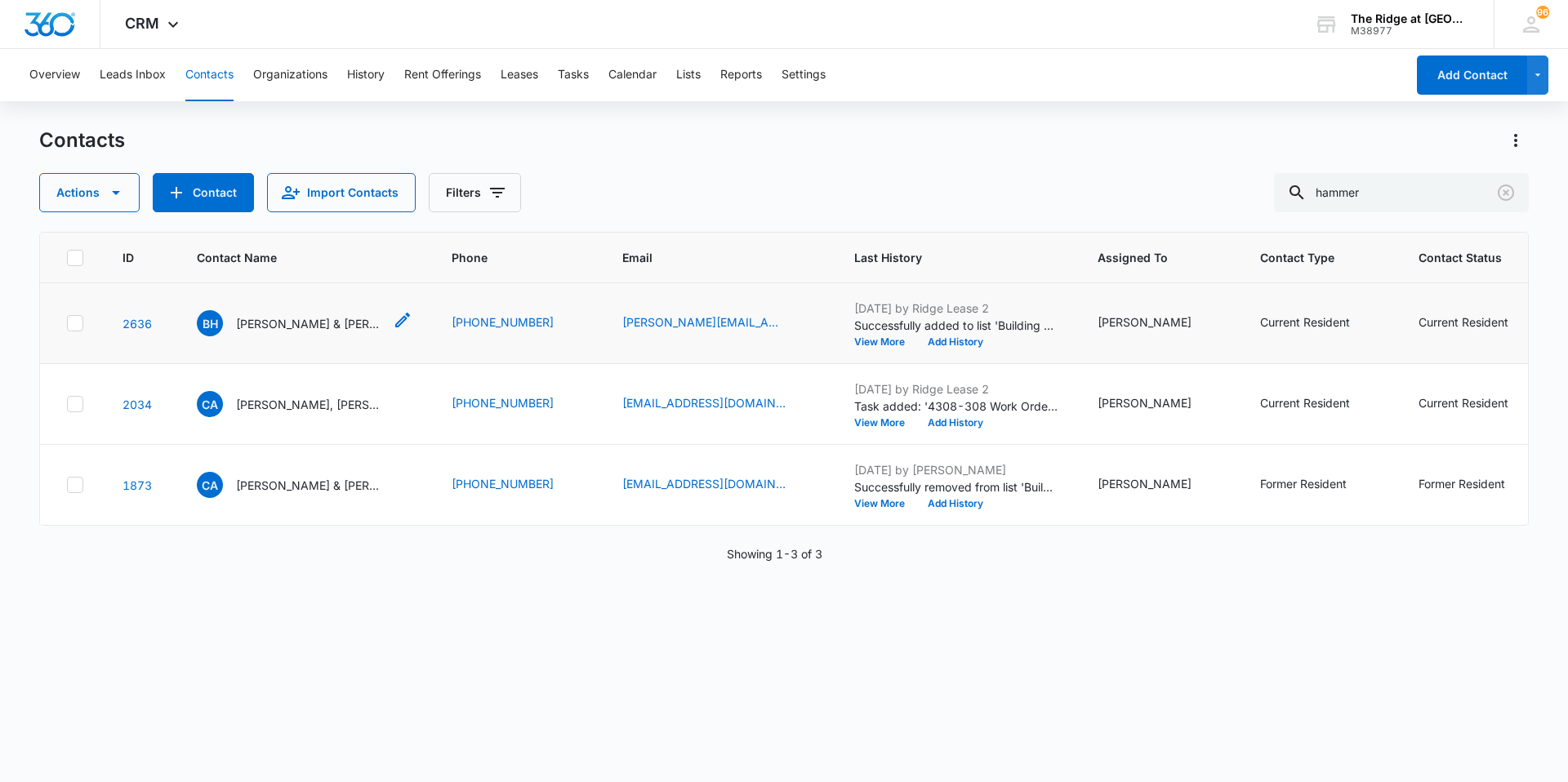
click at [258, 325] on p "[PERSON_NAME] & [PERSON_NAME]" at bounding box center [310, 323] width 147 height 17
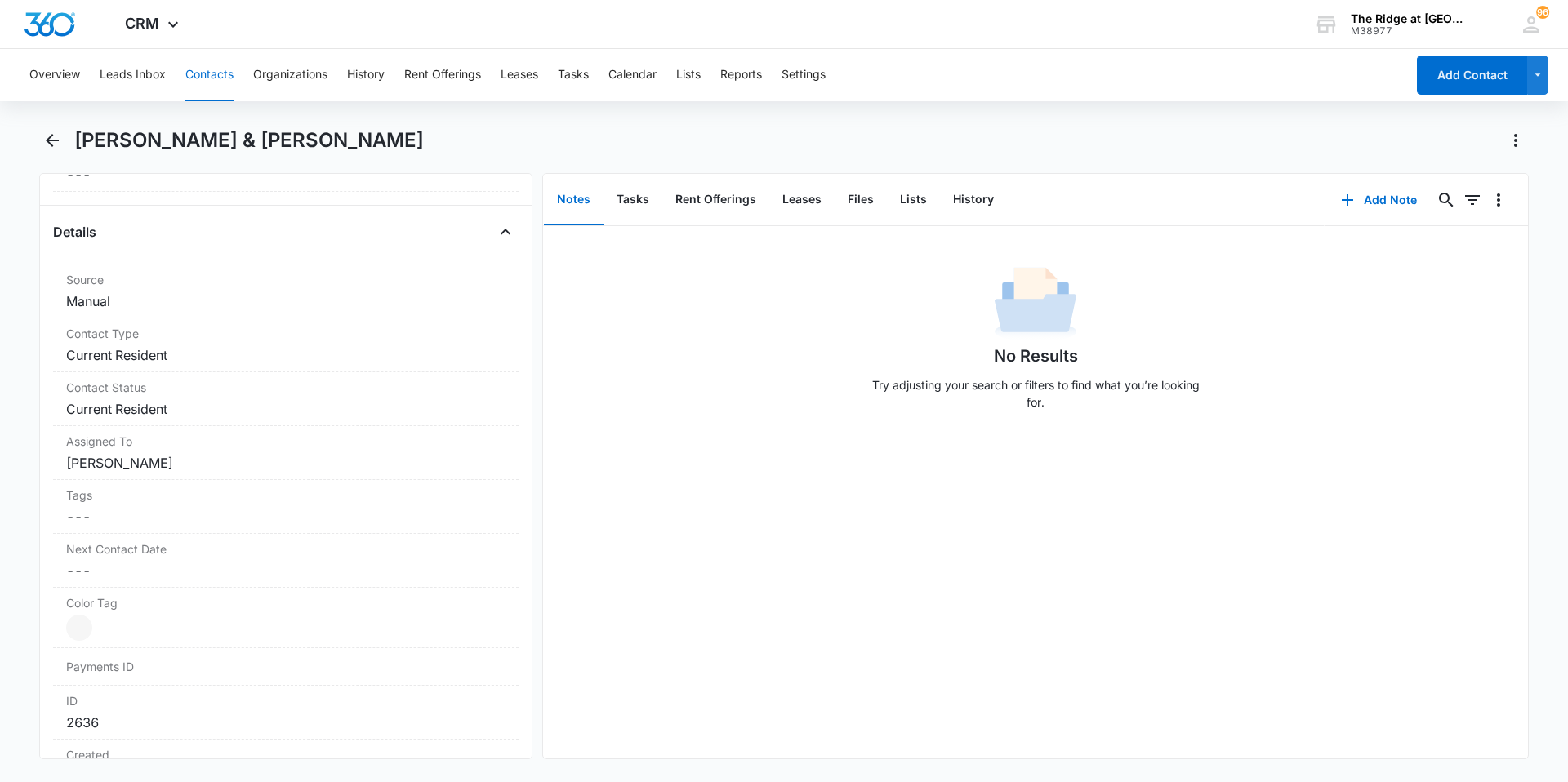
scroll to position [980, 0]
